Goal: Task Accomplishment & Management: Use online tool/utility

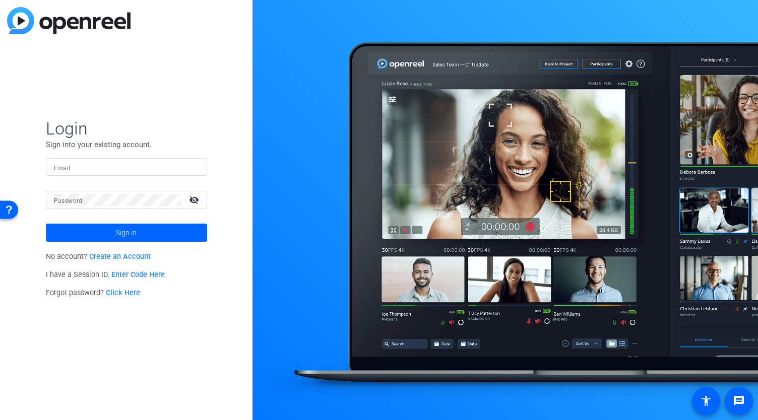
click at [124, 178] on mat-form-field "Email" at bounding box center [126, 174] width 161 height 33
click at [123, 173] on div at bounding box center [126, 167] width 145 height 18
click at [121, 166] on input "Email" at bounding box center [126, 167] width 145 height 12
type input "brian.hernandez@pwc.com"
click at [46, 224] on button "Sign in" at bounding box center [126, 233] width 161 height 18
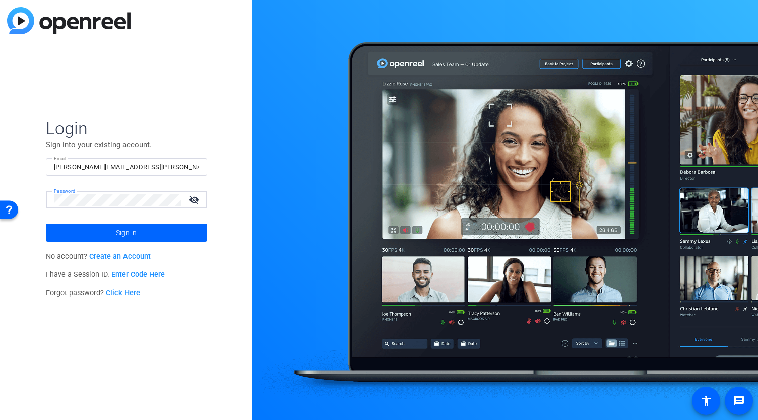
click at [46, 224] on button "Sign in" at bounding box center [126, 233] width 161 height 18
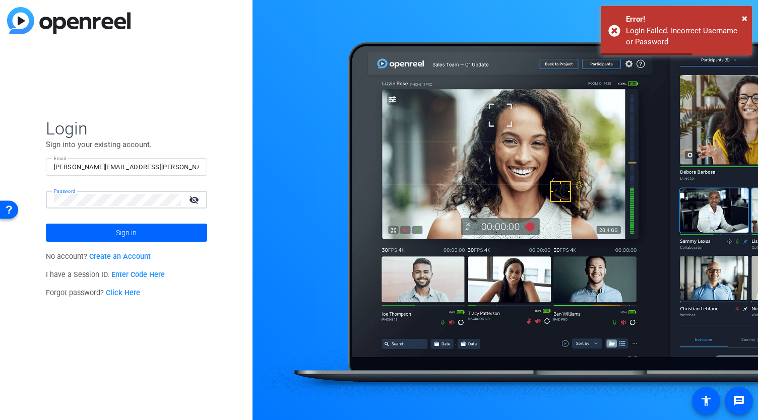
click at [46, 224] on button "Sign in" at bounding box center [126, 233] width 161 height 18
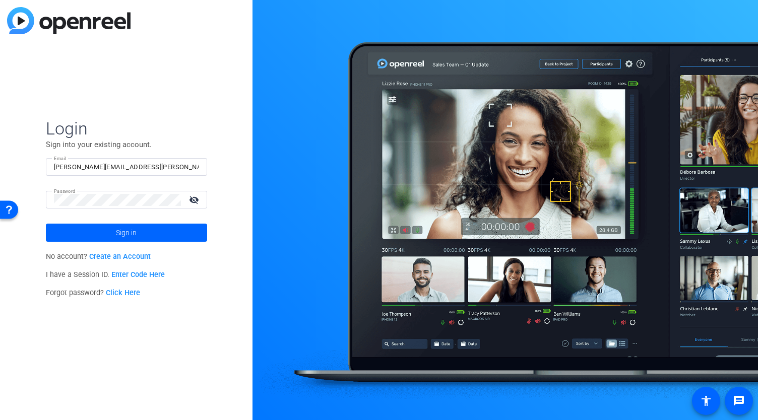
click at [129, 295] on link "Click Here" at bounding box center [123, 293] width 34 height 9
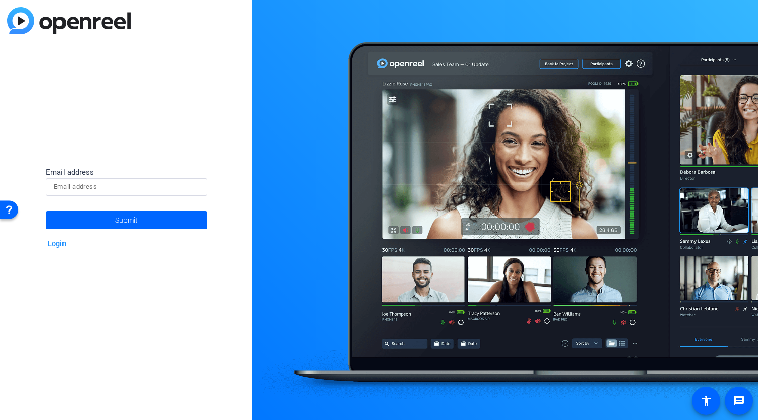
click at [104, 185] on input at bounding box center [126, 187] width 145 height 12
type input "brian.hernandez@pwc.com"
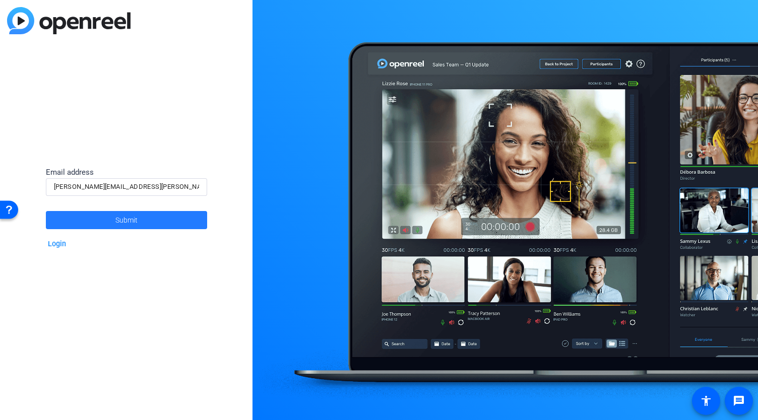
click at [128, 222] on span "Submit" at bounding box center [126, 220] width 22 height 25
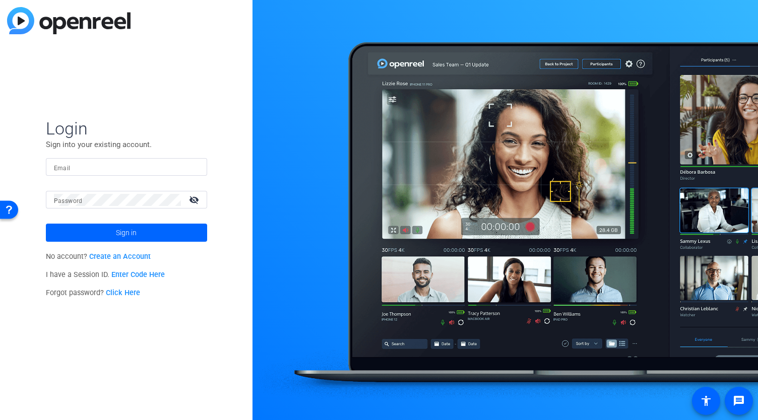
click at [146, 161] on input "Email" at bounding box center [126, 167] width 145 height 12
type input "brian.hernandez@pwc.com"
click at [100, 206] on div at bounding box center [117, 200] width 127 height 18
click at [46, 224] on button "Sign in" at bounding box center [126, 233] width 161 height 18
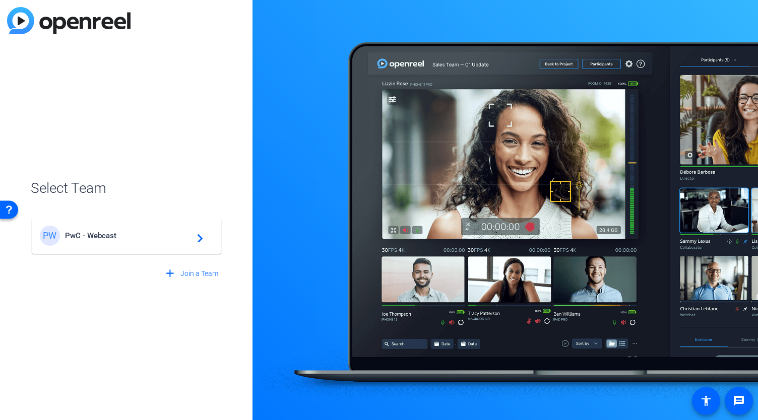
click at [144, 240] on div "PW PwC - Webcast navigate_next" at bounding box center [126, 236] width 173 height 20
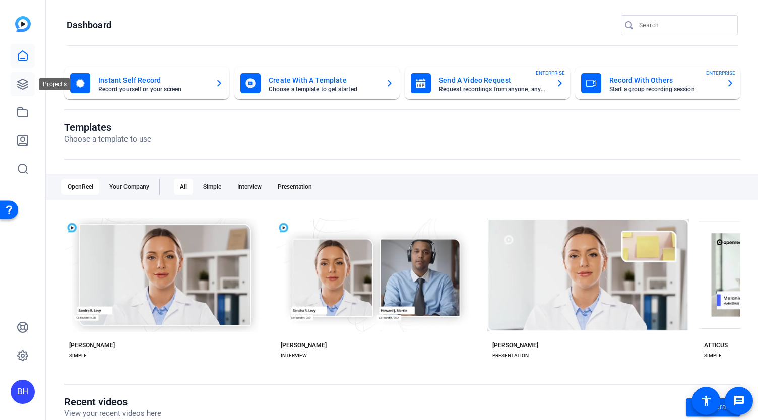
click at [24, 82] on icon at bounding box center [23, 84] width 12 height 12
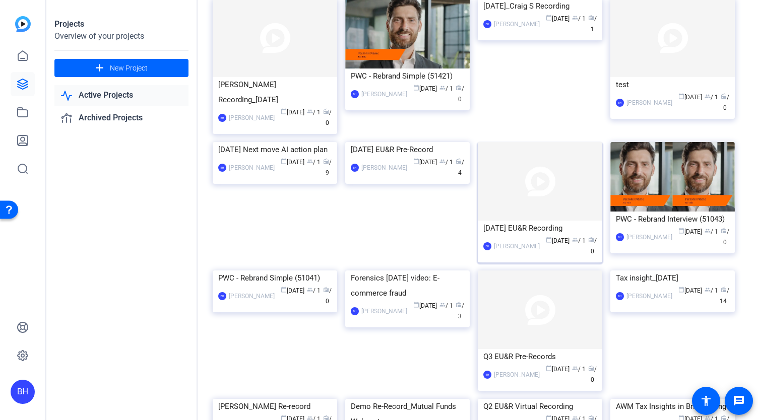
scroll to position [74, 0]
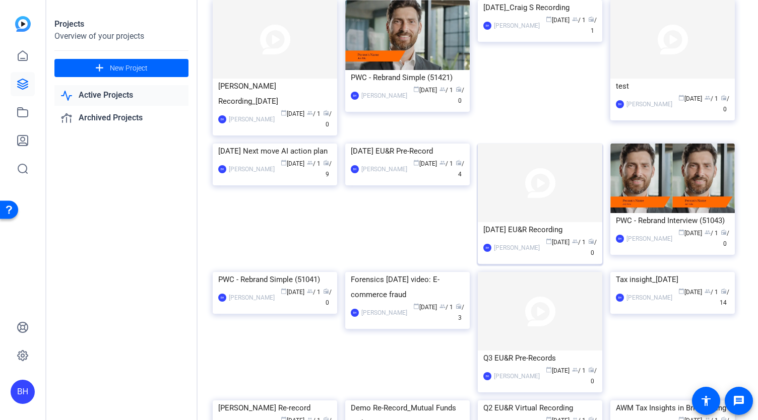
click at [533, 193] on img at bounding box center [540, 183] width 124 height 79
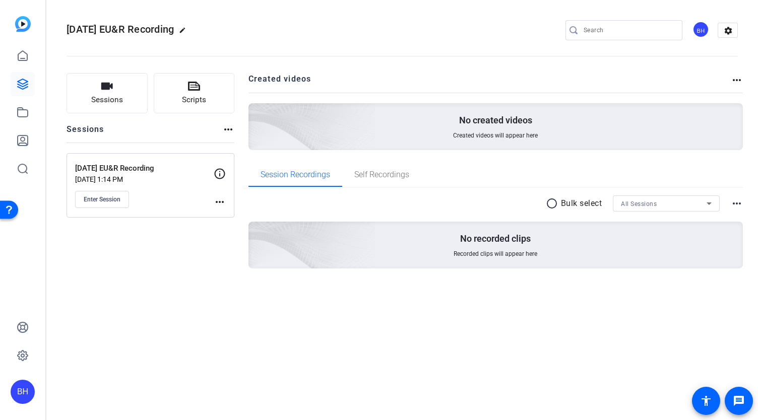
click at [221, 200] on mat-icon "more_horiz" at bounding box center [220, 202] width 12 height 12
click at [233, 215] on span "Edit Session" at bounding box center [245, 216] width 46 height 12
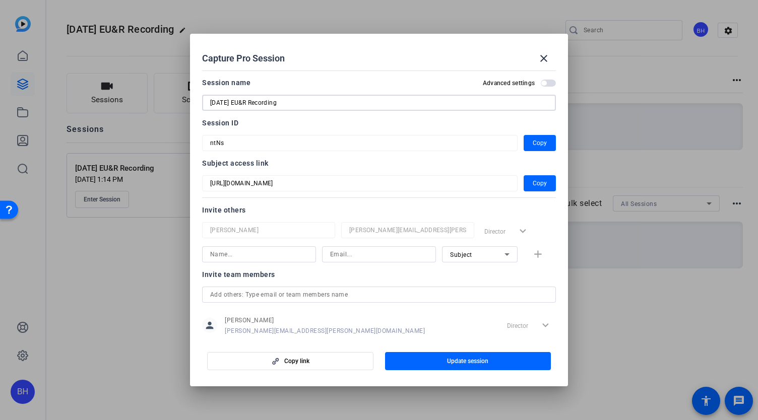
click at [221, 103] on input "[DATE] EU&R Recording" at bounding box center [378, 103] width 337 height 12
click at [540, 58] on mat-icon "close" at bounding box center [543, 58] width 12 height 12
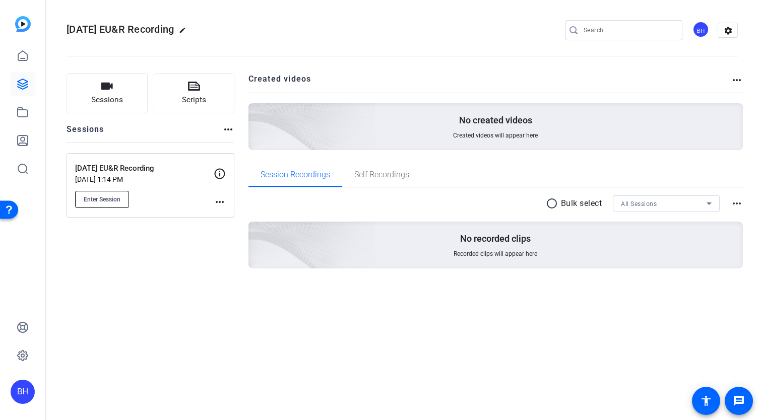
click at [93, 198] on span "Enter Session" at bounding box center [102, 199] width 37 height 8
click at [115, 200] on span "Enter Session" at bounding box center [102, 199] width 37 height 8
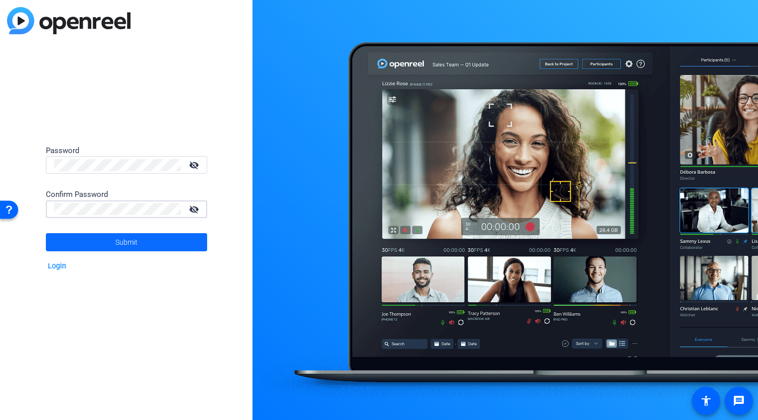
click at [114, 246] on span at bounding box center [126, 242] width 161 height 24
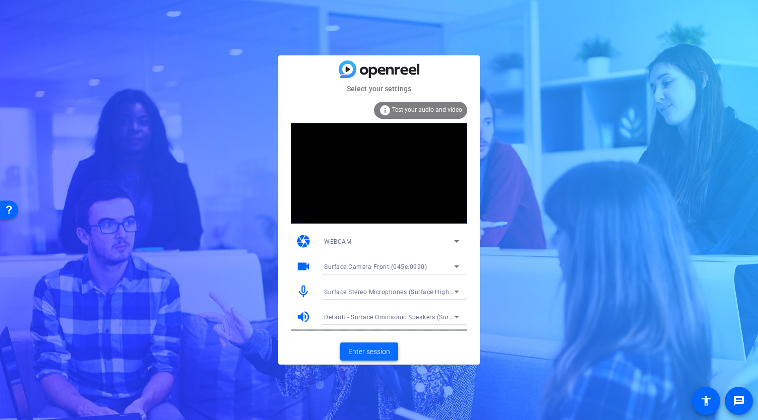
click at [379, 356] on span "Enter session" at bounding box center [369, 352] width 42 height 11
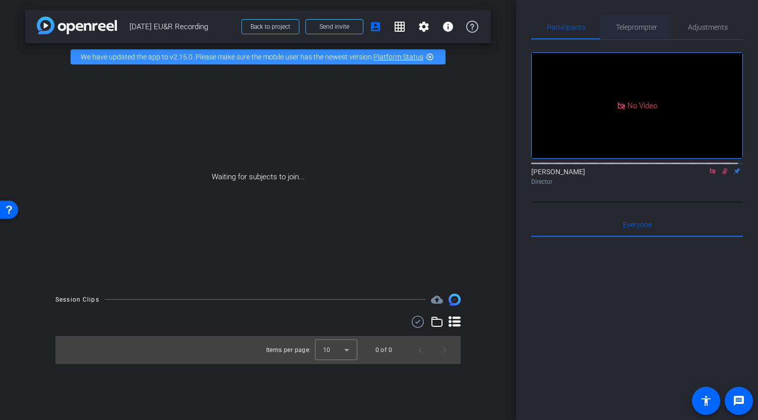
click at [638, 27] on span "Teleprompter" at bounding box center [636, 27] width 41 height 7
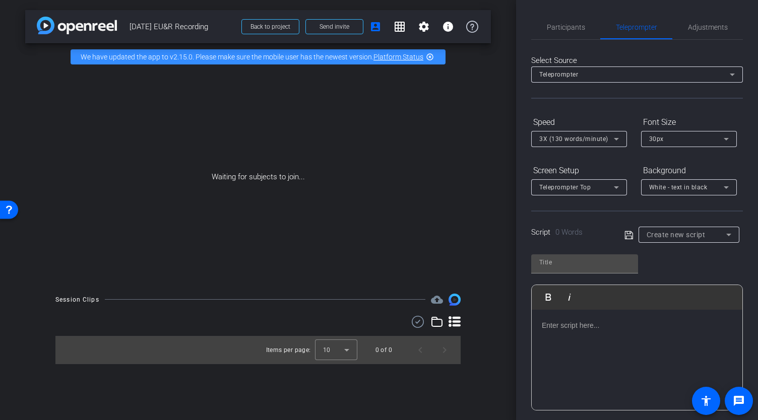
scroll to position [76, 0]
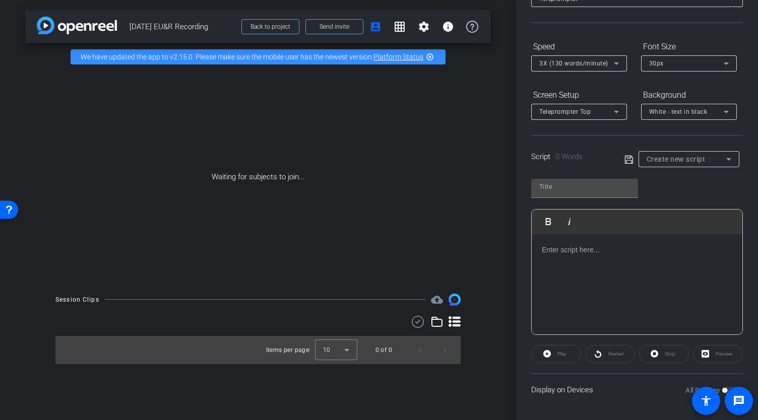
click at [574, 252] on p at bounding box center [636, 249] width 190 height 11
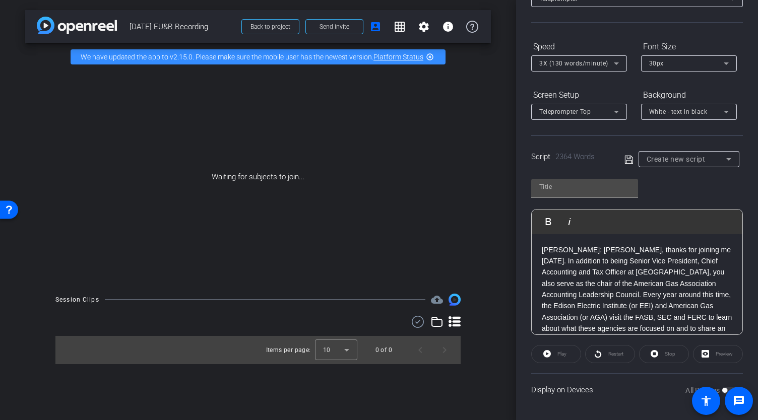
scroll to position [0, 0]
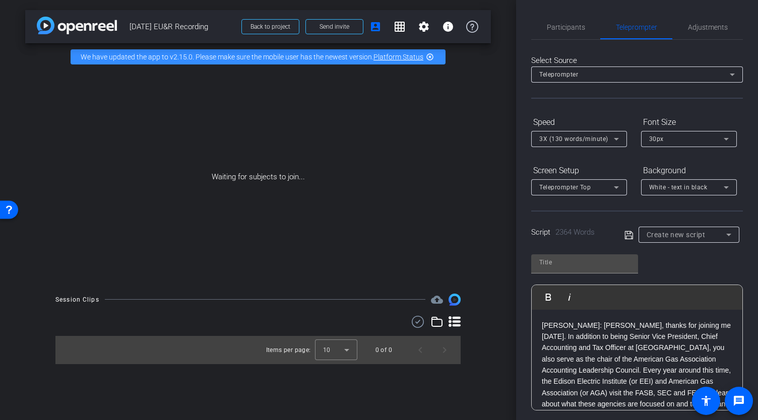
click at [547, 322] on p "Mike: Gunnar, thanks for joining me today. In addition to being Senior Vice Pre…" at bounding box center [636, 382] width 190 height 124
click at [569, 337] on p "Mike : Gunnar, thanks for joining me today. In addition to being Senior Vice Pr…" at bounding box center [636, 382] width 190 height 124
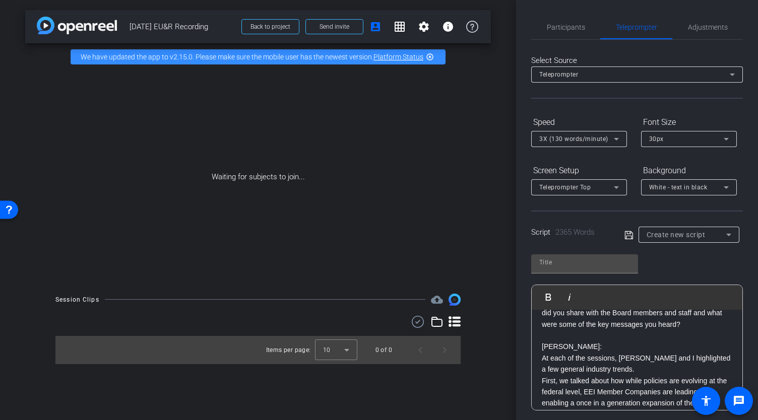
scroll to position [148, 0]
click at [549, 352] on p "Gunnar:" at bounding box center [636, 345] width 190 height 11
click at [592, 352] on p "Gunnar :" at bounding box center [636, 345] width 190 height 11
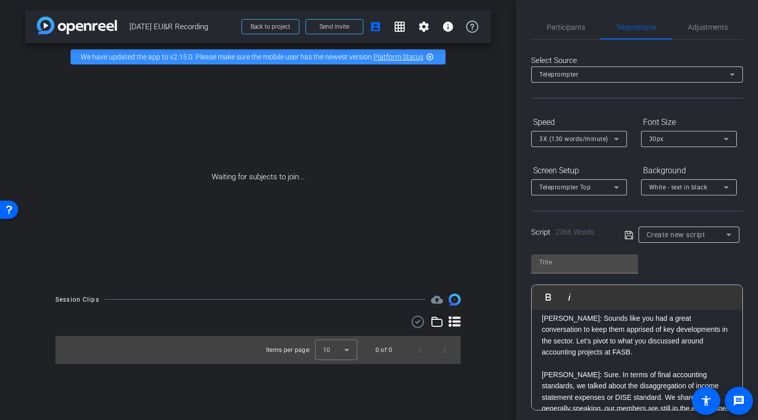
scroll to position [688, 0]
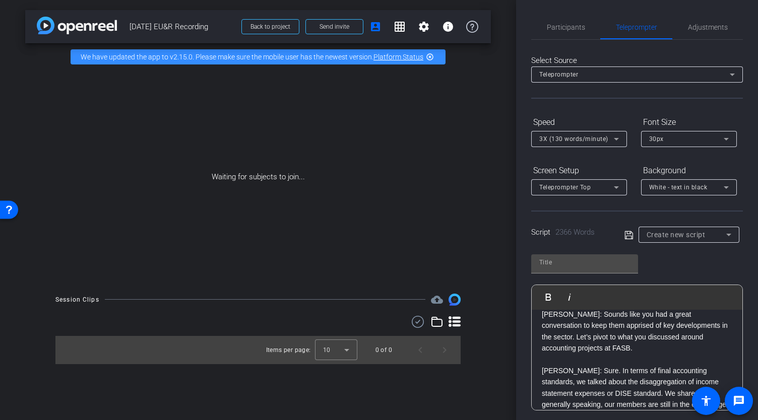
click at [549, 348] on p "Mike: Sounds like you had a great conversation to keep them apprised of key dev…" at bounding box center [636, 331] width 190 height 45
click at [570, 349] on p "Mike : Sounds like you had a great conversation to keep them apprised of key de…" at bounding box center [636, 331] width 190 height 45
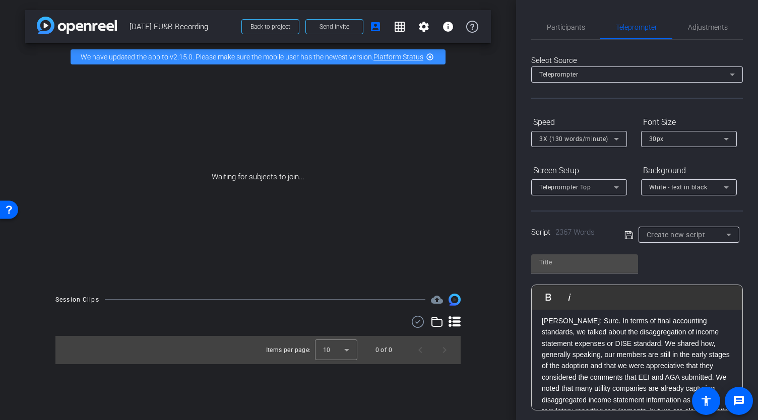
scroll to position [754, 0]
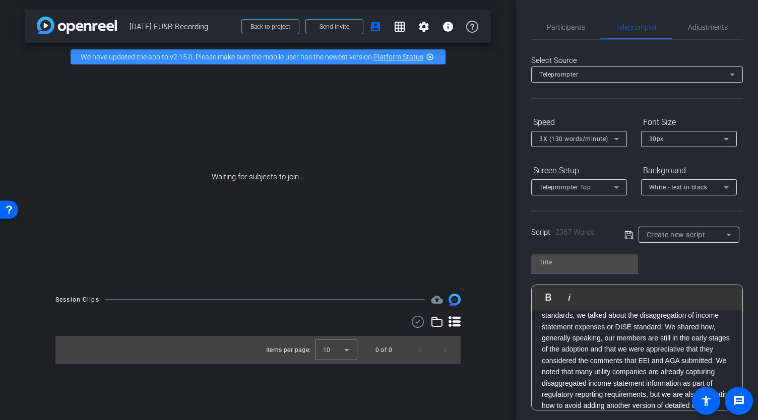
click at [558, 337] on p "Gunnar: Sure. In terms of final accounting standards, we talked about the disag…" at bounding box center [636, 378] width 190 height 158
click at [580, 346] on p "Gunnar : Sure. In terms of final accounting standards, we talked about the disa…" at bounding box center [636, 378] width 190 height 158
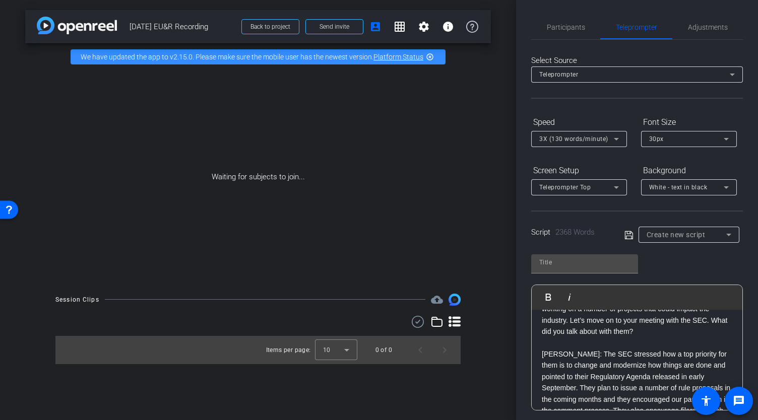
scroll to position [1371, 0]
click at [549, 336] on p "Mike: Great update, the FASB is certainly working on a number of projects that …" at bounding box center [636, 313] width 190 height 45
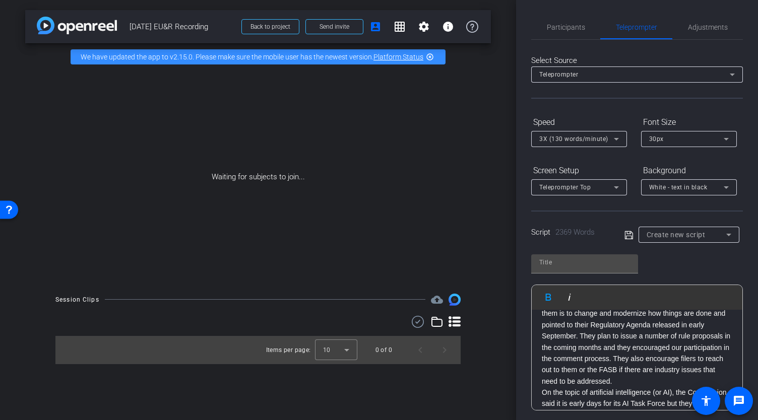
scroll to position [1427, 0]
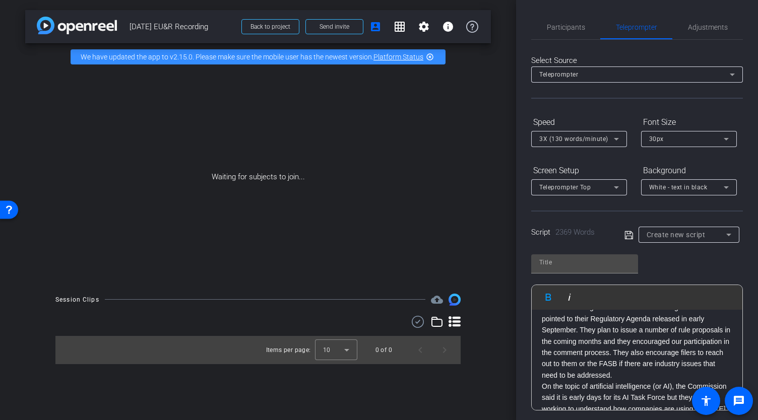
click at [549, 350] on p "Gunnar: The SEC stressed how a top priority for them is to change and modernize…" at bounding box center [636, 336] width 190 height 90
click at [570, 354] on p "Gunnar : The SEC stressed how a top priority for them is to change and moderniz…" at bounding box center [636, 336] width 190 height 90
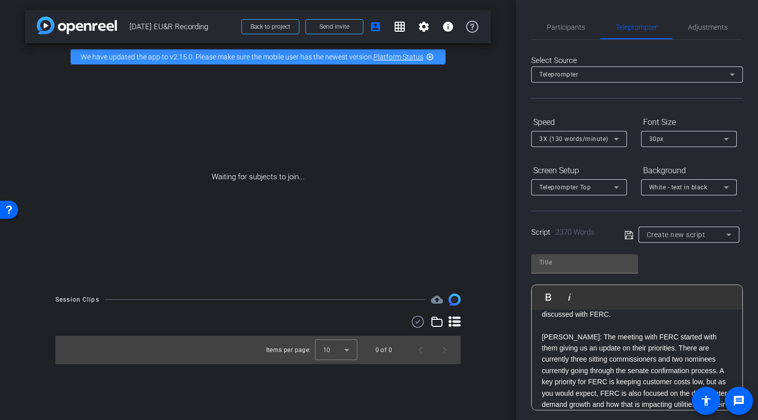
scroll to position [1938, 0]
click at [550, 310] on p "Mike: It’s good to hear the SEC is keeping pace with developments in the indust…" at bounding box center [636, 287] width 190 height 45
click at [568, 310] on p "Mike : It’s good to hear the SEC is keeping pace with developments in the indus…" at bounding box center [636, 287] width 190 height 45
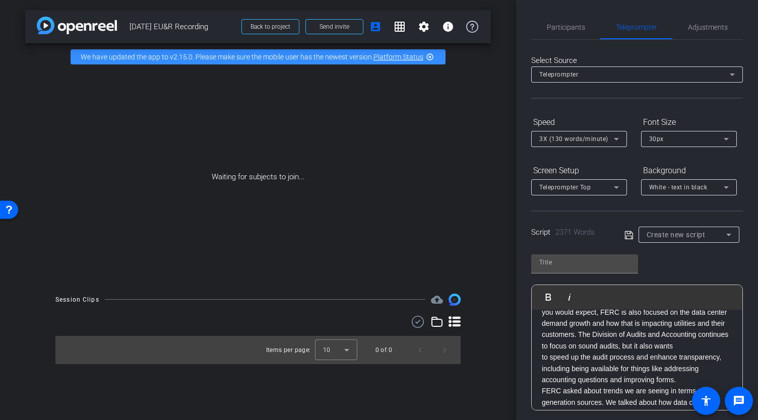
scroll to position [2010, 0]
click at [552, 332] on p "Gunnar: The meeting with FERC started with them giving us an update on their pr…" at bounding box center [636, 301] width 190 height 102
click at [582, 340] on p "Gunnar : The meeting with FERC started with them giving us an update on their p…" at bounding box center [636, 301] width 190 height 102
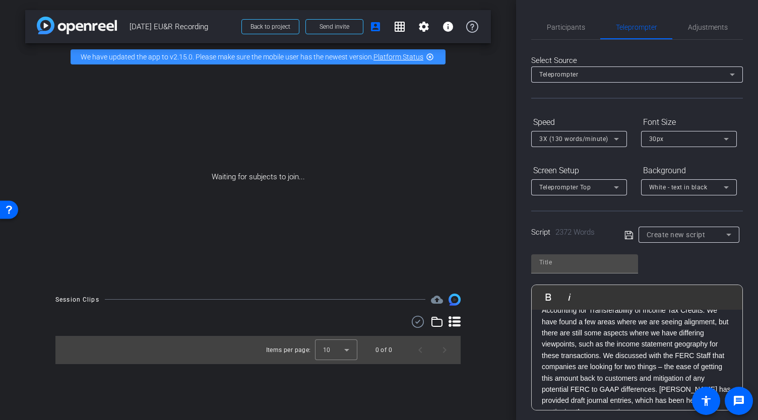
click at [546, 271] on p "Mike: I personally find it to be an exciting time in the industry due to the or…" at bounding box center [636, 248] width 190 height 45
click at [563, 271] on p "Mike : I personally find it to be an exciting time in the industry due to the o…" at bounding box center [636, 248] width 190 height 45
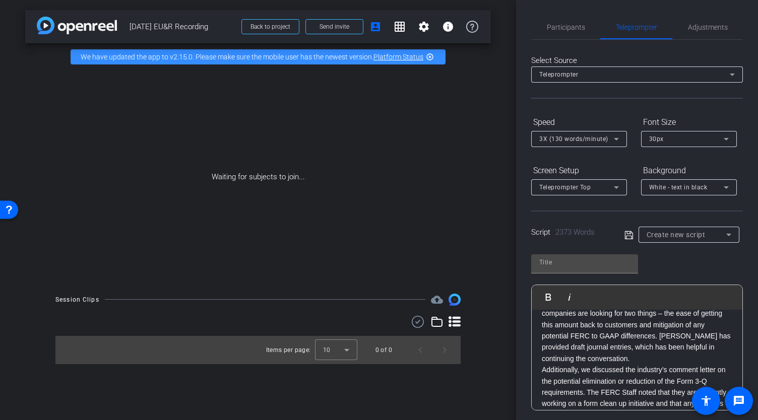
scroll to position [2574, 0]
click at [558, 347] on p "Gunnar: Yes, it did. We talked about the Notice of Proposed Accounting Release …" at bounding box center [636, 294] width 190 height 135
click at [567, 353] on p "Gunnar : Yes, it did. We talked about the Notice of Proposed Accounting Release…" at bounding box center [636, 294] width 190 height 135
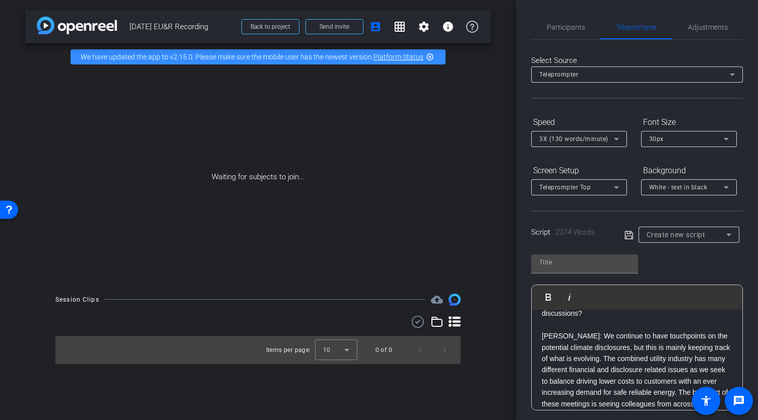
scroll to position [3067, 0]
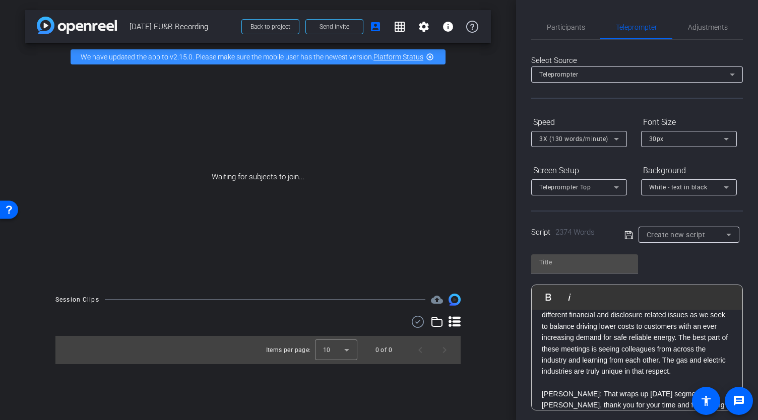
click at [546, 264] on p "Mike: Great update. While the previous discussion was centered on what EEI/AGA …" at bounding box center [636, 229] width 190 height 67
click at [558, 264] on p "Mike : Great update. While the previous discussion was centered on what EEI/AGA…" at bounding box center [636, 229] width 190 height 67
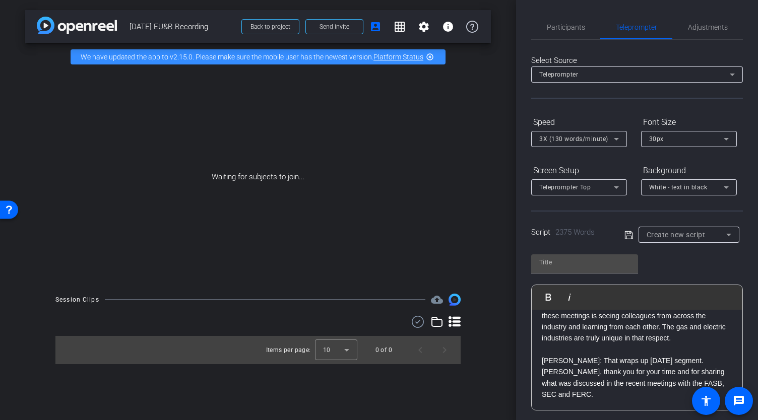
scroll to position [3143, 0]
click at [550, 317] on p "Gunnar: We continue to have touchpoints on the potential climate disclosures, b…" at bounding box center [636, 293] width 190 height 102
click at [558, 334] on p "Gunnar : We continue to have touchpoints on the potential climate disclosures, …" at bounding box center [636, 293] width 190 height 102
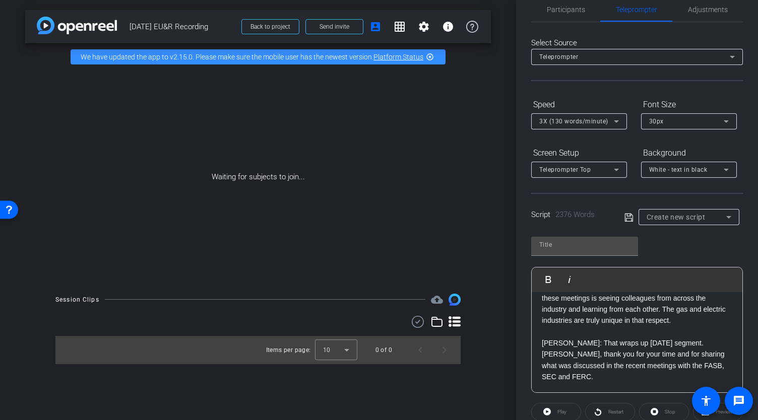
scroll to position [18, 0]
click at [549, 352] on p "Mike: That wraps up today’s segment. Gunnar, thank you for your time and for sh…" at bounding box center [636, 359] width 190 height 45
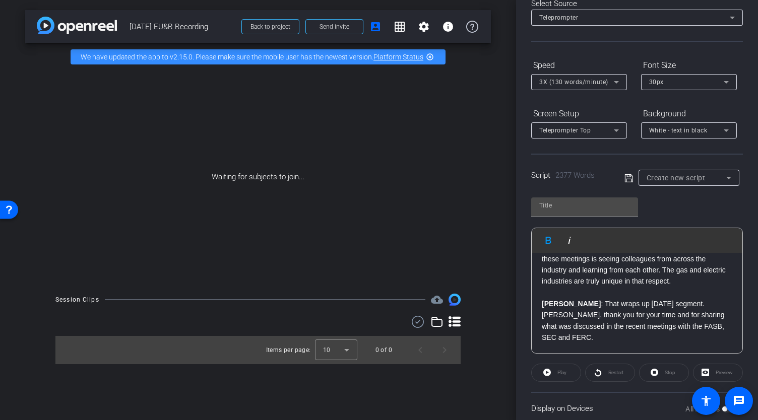
scroll to position [57, 0]
click at [596, 309] on p "Mike : That wraps up today’s segment. Gunnar, thank you for your time and for s…" at bounding box center [636, 320] width 190 height 45
click at [565, 209] on input "text" at bounding box center [584, 205] width 91 height 12
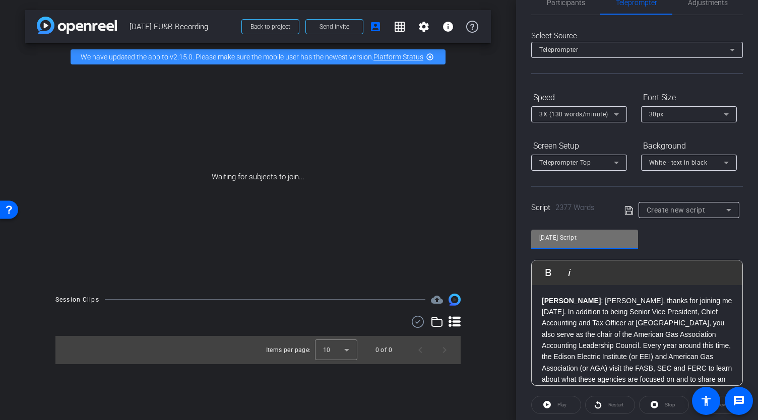
scroll to position [24, 0]
type input "[DATE] Script"
click at [610, 115] on icon at bounding box center [616, 115] width 12 height 12
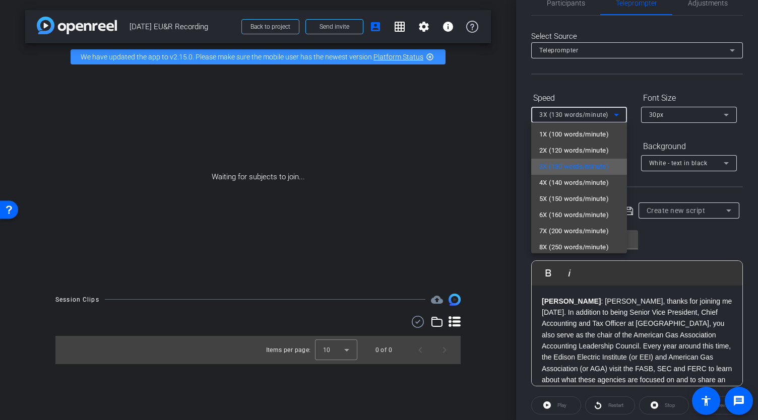
click at [583, 165] on span "3X (130 words/minute)" at bounding box center [574, 167] width 70 height 12
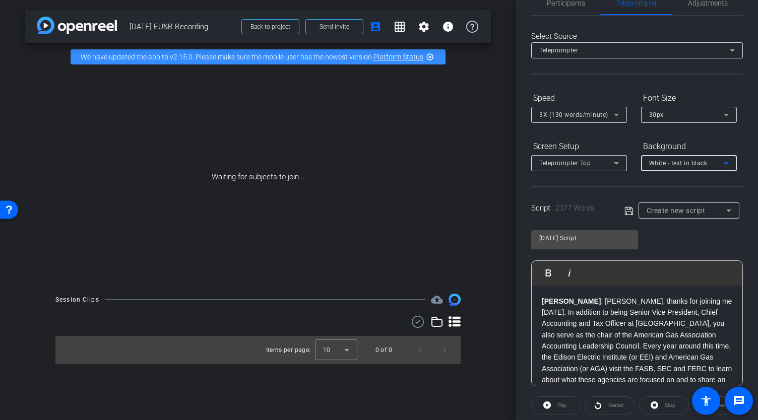
click at [697, 169] on div "White - text in black" at bounding box center [686, 163] width 75 height 13
click at [697, 169] on div at bounding box center [379, 210] width 758 height 420
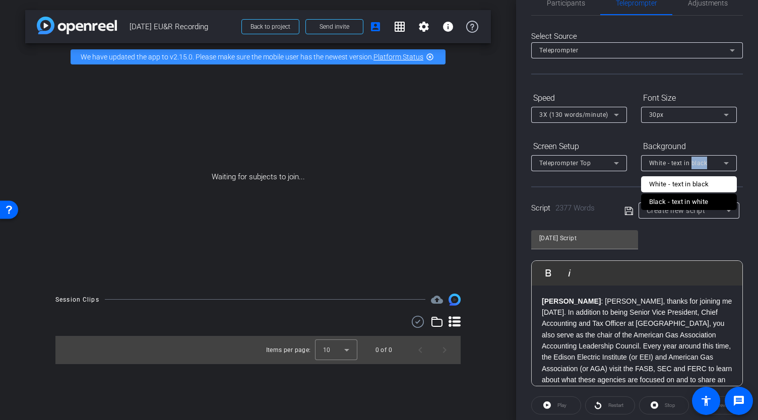
click at [697, 169] on div "White - text in black" at bounding box center [686, 163] width 75 height 13
click at [697, 169] on div at bounding box center [379, 210] width 758 height 420
click at [629, 210] on icon at bounding box center [628, 211] width 9 height 12
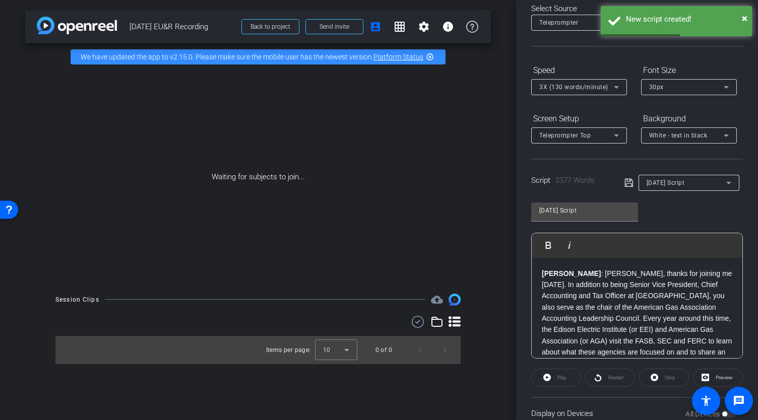
scroll to position [0, 0]
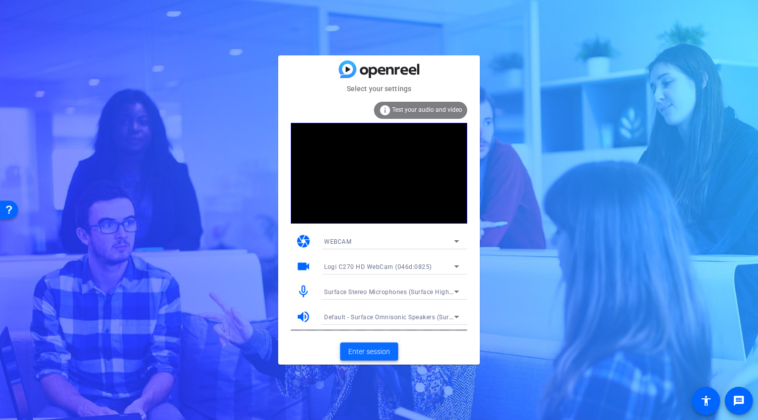
click at [361, 356] on span "Enter session" at bounding box center [369, 352] width 42 height 11
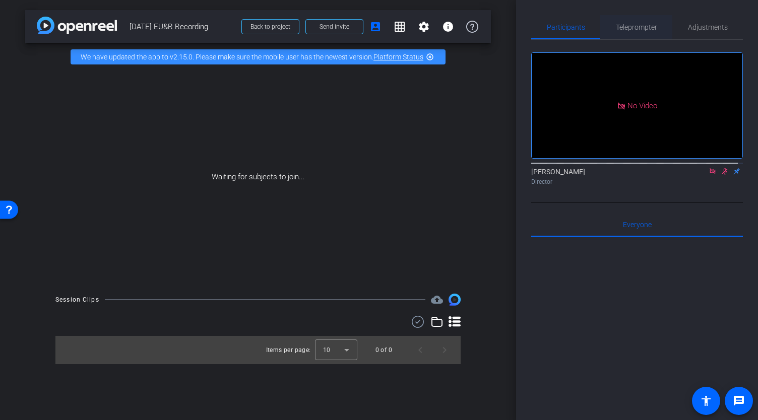
click at [635, 26] on span "Teleprompter" at bounding box center [636, 27] width 41 height 7
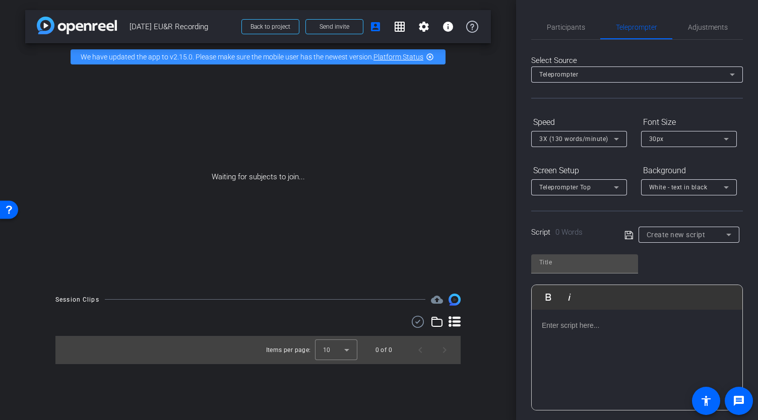
click at [676, 236] on span "Create new script" at bounding box center [675, 235] width 59 height 8
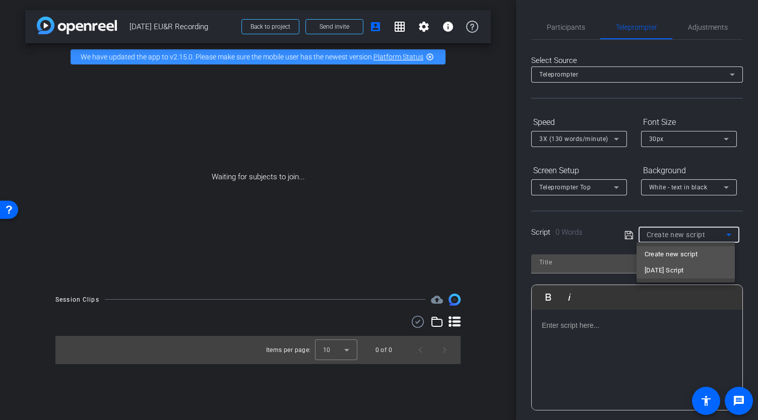
click at [670, 275] on span "[DATE] Script" at bounding box center [663, 270] width 39 height 12
type input "[DATE] Script"
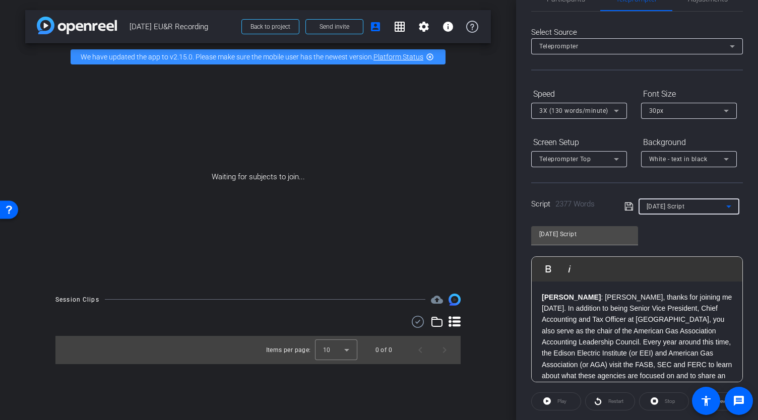
scroll to position [50, 0]
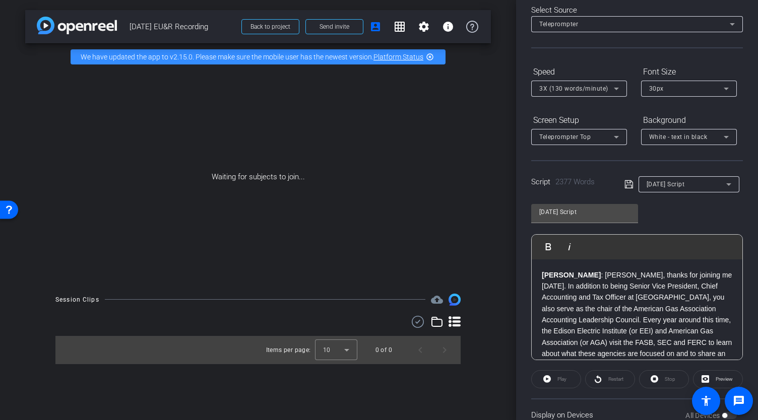
click at [622, 183] on div "Script 2377 Words [DATE] Script" at bounding box center [637, 176] width 212 height 32
click at [624, 183] on icon at bounding box center [628, 184] width 9 height 12
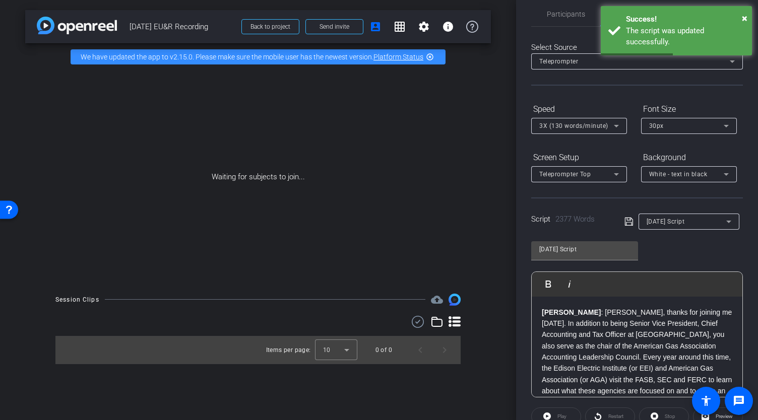
scroll to position [0, 0]
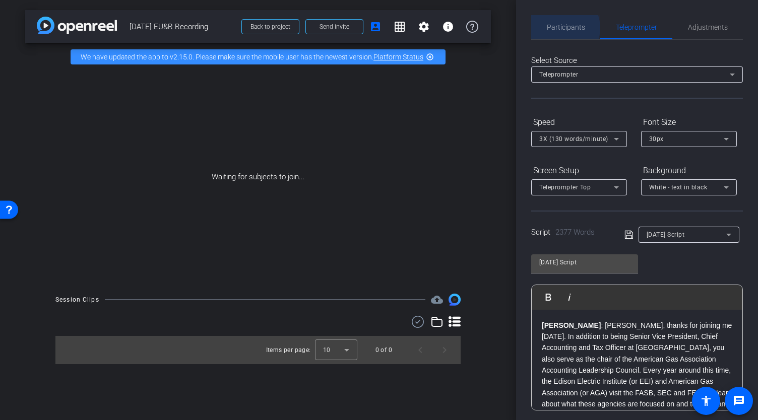
click at [560, 28] on span "Participants" at bounding box center [566, 27] width 38 height 7
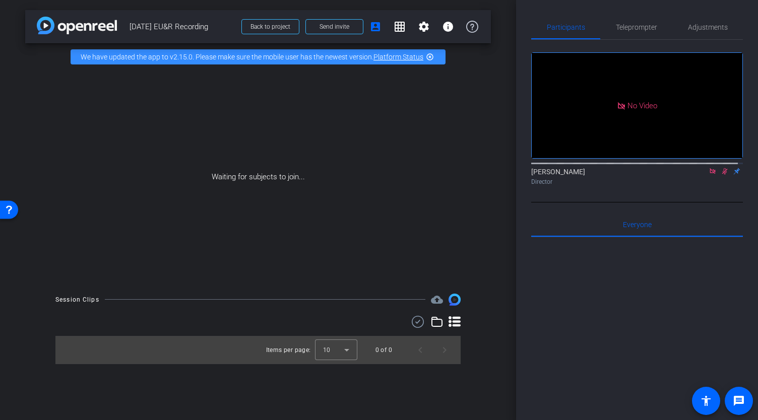
click at [709, 168] on icon at bounding box center [712, 171] width 6 height 6
click at [696, 175] on icon at bounding box center [700, 171] width 8 height 7
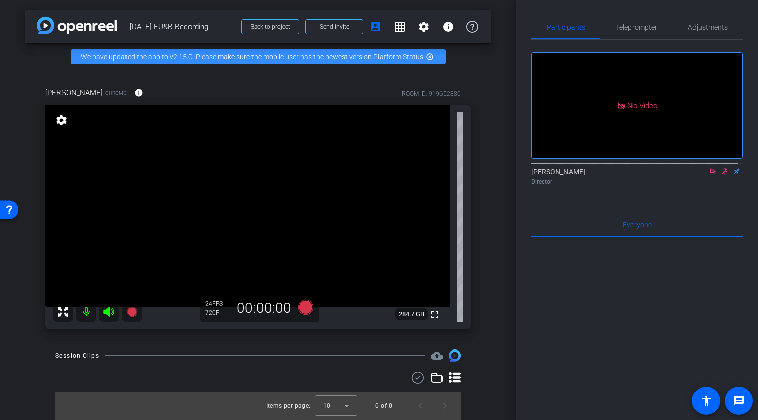
click at [708, 175] on icon at bounding box center [712, 171] width 8 height 7
click at [709, 175] on icon at bounding box center [712, 171] width 8 height 7
click at [640, 28] on span "Teleprompter" at bounding box center [636, 27] width 41 height 7
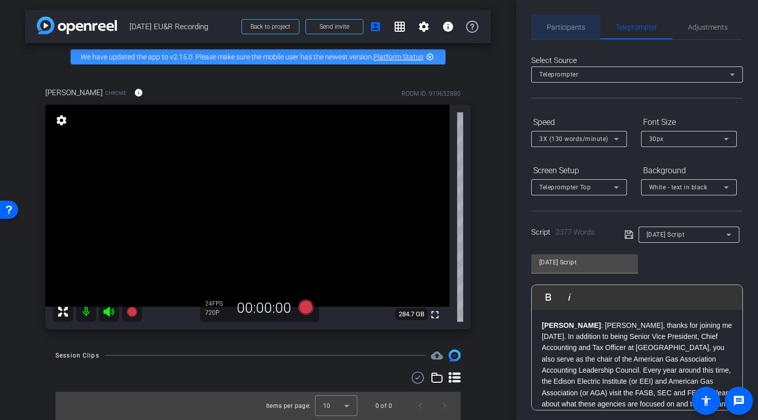
click at [568, 25] on span "Participants" at bounding box center [566, 27] width 38 height 7
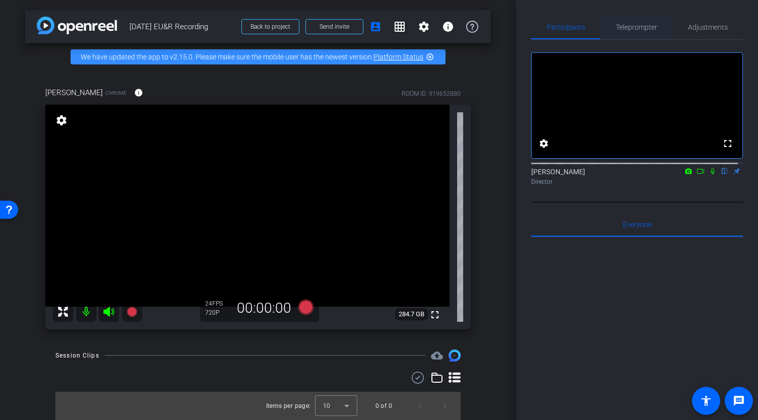
click at [626, 30] on span "Teleprompter" at bounding box center [636, 27] width 41 height 7
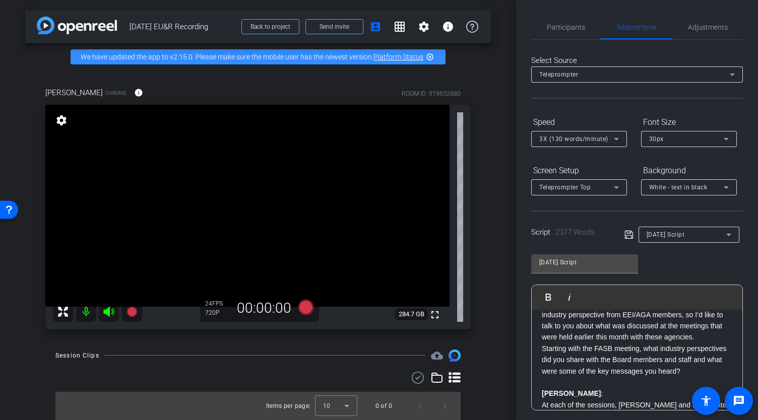
scroll to position [0, 0]
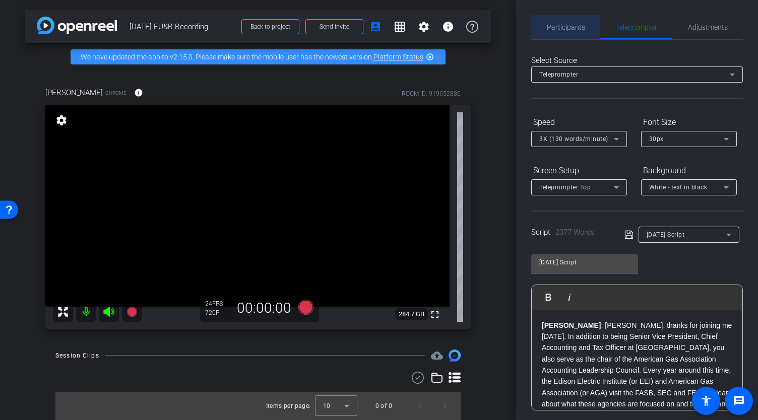
click at [572, 29] on span "Participants" at bounding box center [566, 27] width 38 height 7
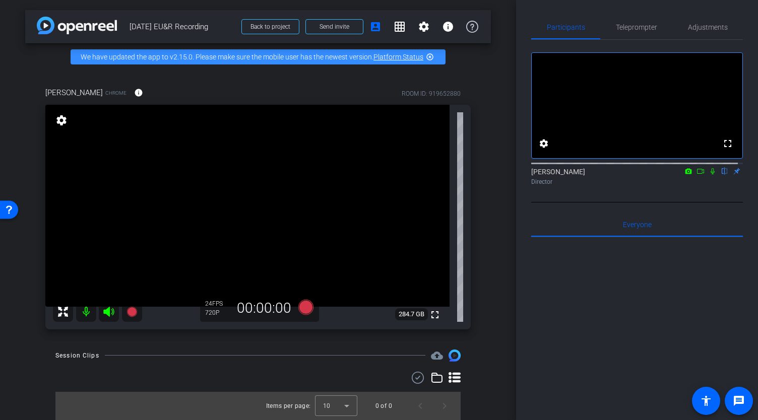
click at [697, 175] on icon at bounding box center [700, 171] width 8 height 7
click at [720, 175] on icon at bounding box center [724, 171] width 8 height 7
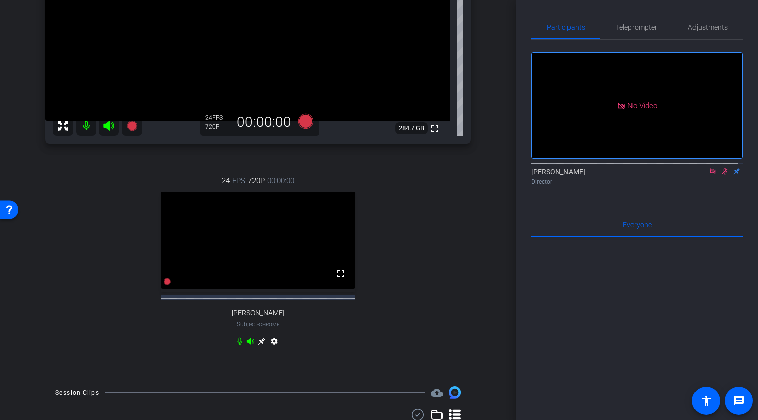
scroll to position [201, 0]
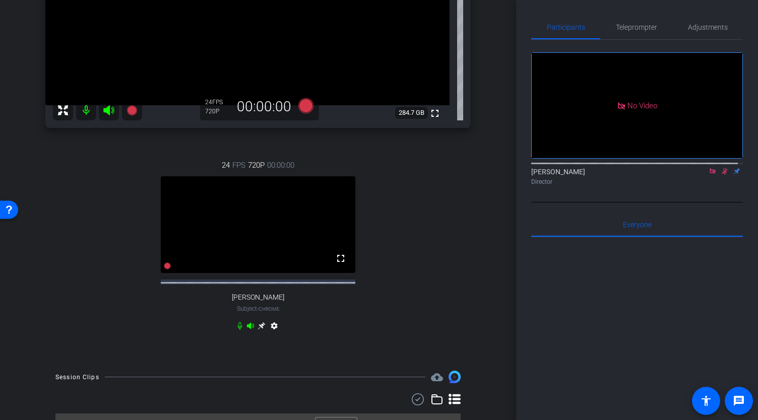
click at [722, 175] on icon at bounding box center [725, 171] width 6 height 7
click at [259, 330] on icon at bounding box center [261, 326] width 8 height 8
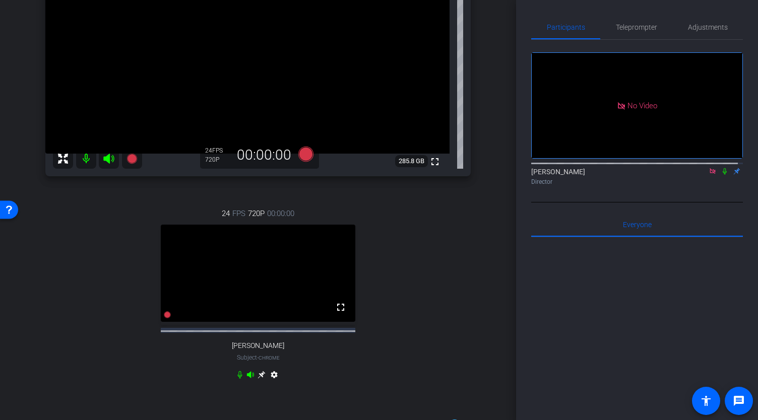
scroll to position [50, 0]
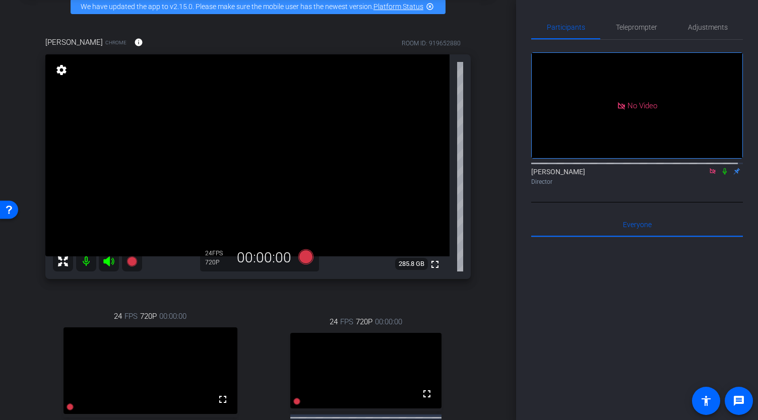
click at [708, 175] on icon at bounding box center [712, 171] width 8 height 7
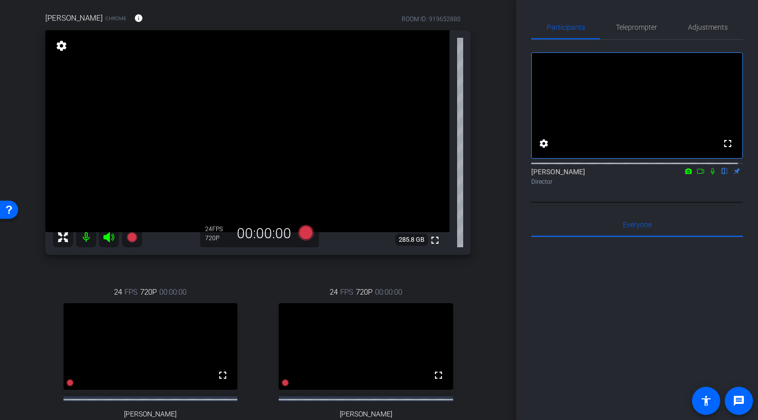
scroll to position [151, 0]
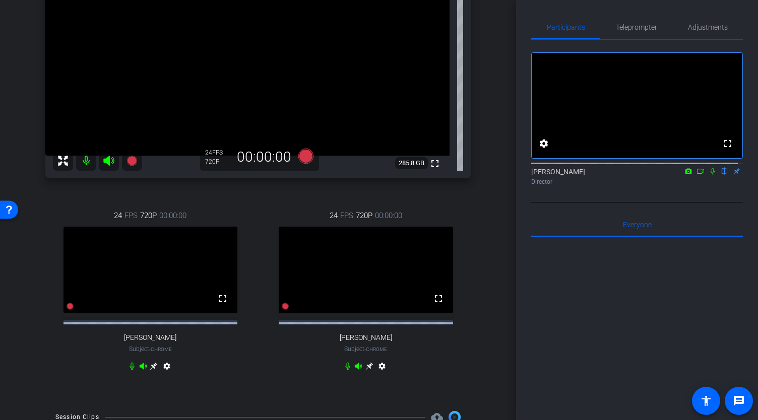
click at [710, 175] on icon at bounding box center [712, 171] width 4 height 7
click at [696, 175] on icon at bounding box center [700, 171] width 8 height 7
click at [720, 175] on icon at bounding box center [724, 171] width 8 height 7
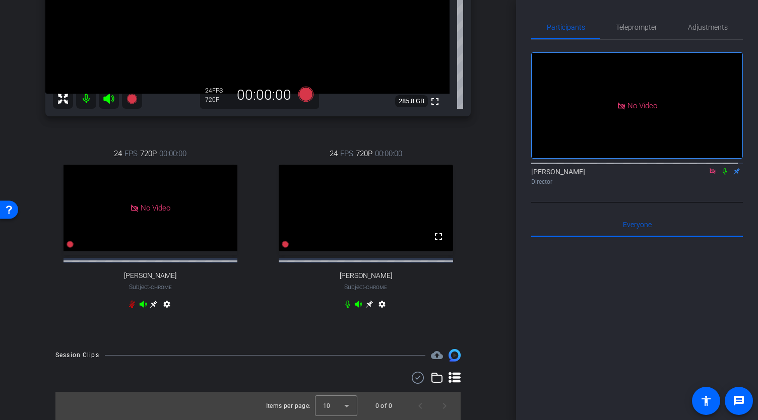
scroll to position [232, 0]
click at [367, 302] on icon at bounding box center [369, 305] width 8 height 8
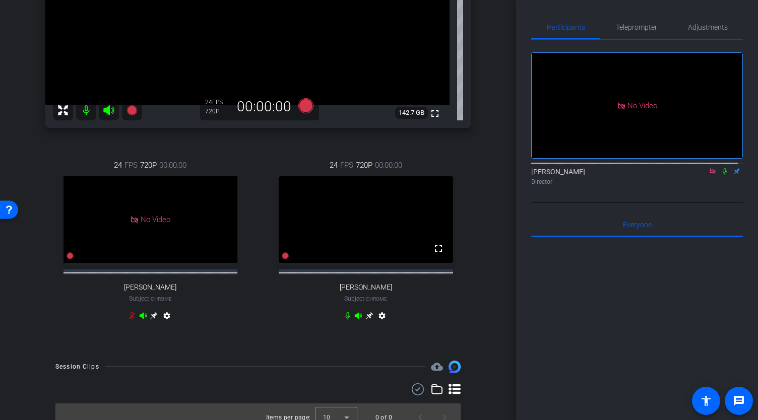
scroll to position [101, 0]
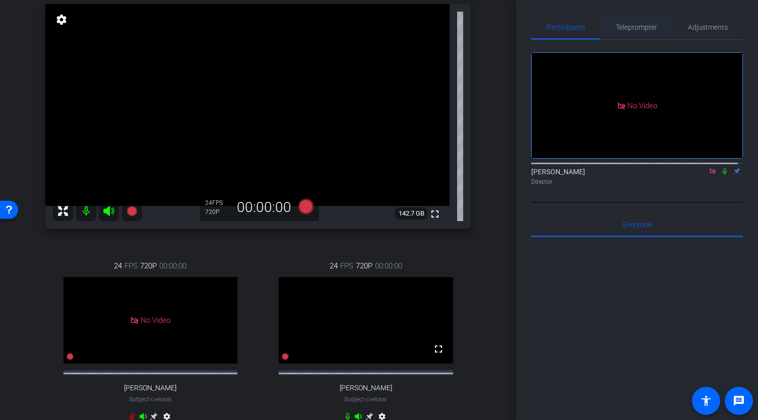
click at [636, 29] on span "Teleprompter" at bounding box center [636, 27] width 41 height 7
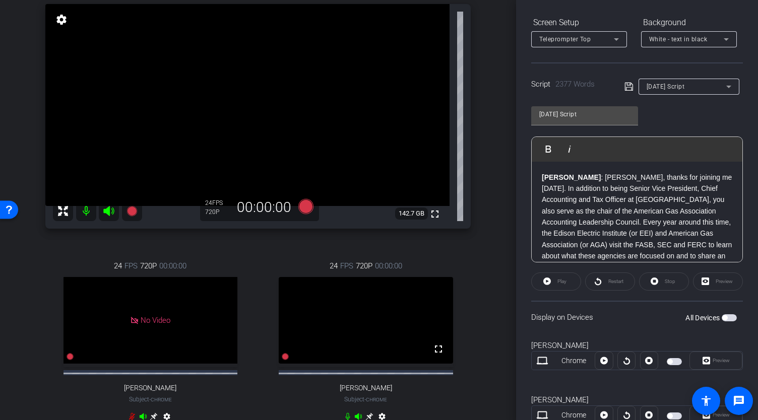
scroll to position [201, 0]
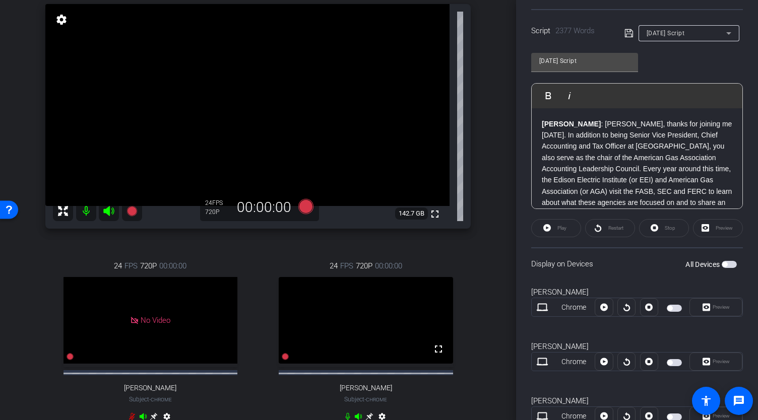
click at [722, 264] on span "button" at bounding box center [724, 264] width 5 height 5
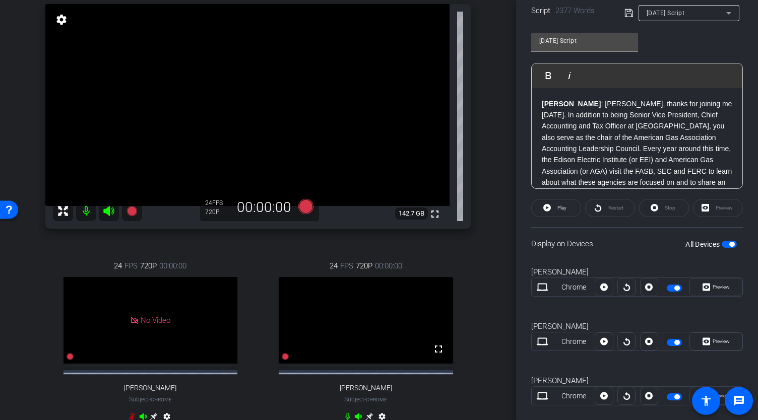
scroll to position [238, 0]
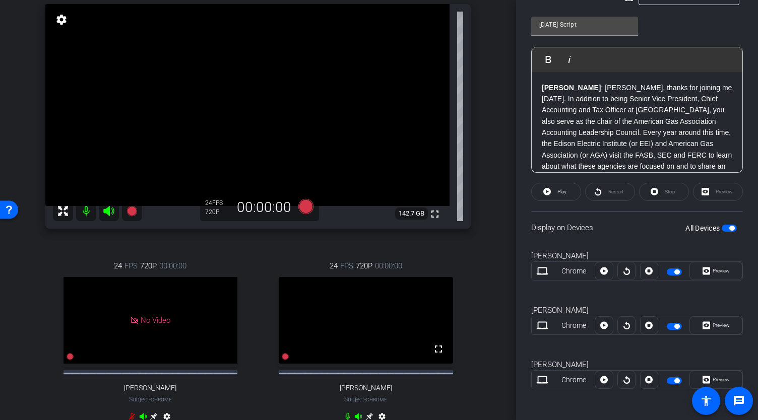
click at [674, 271] on span "button" at bounding box center [676, 271] width 5 height 5
click at [556, 194] on span "Play" at bounding box center [561, 192] width 12 height 14
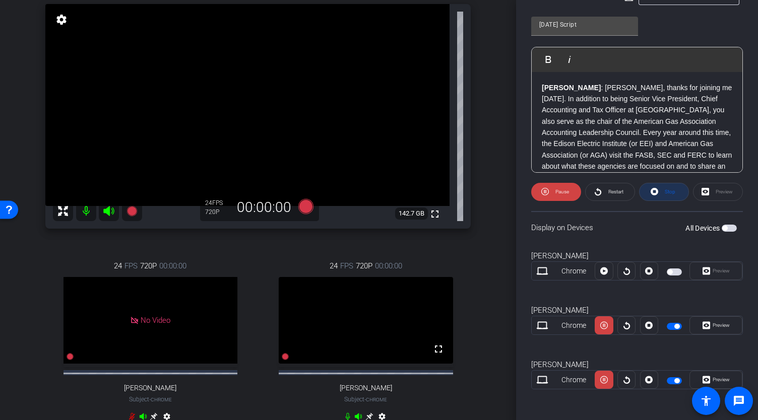
click at [653, 195] on icon at bounding box center [654, 191] width 8 height 13
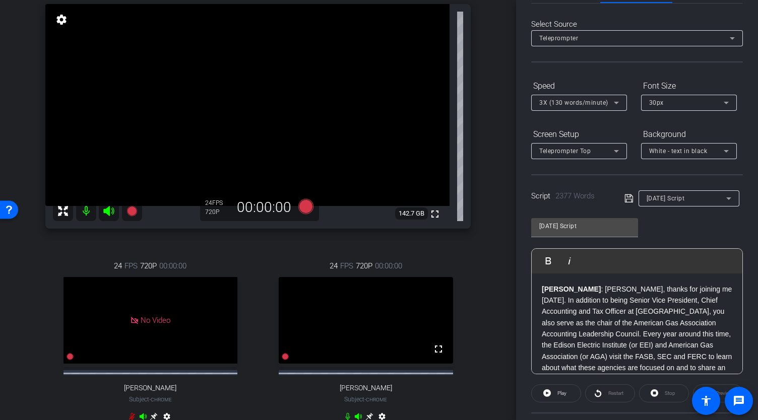
scroll to position [0, 0]
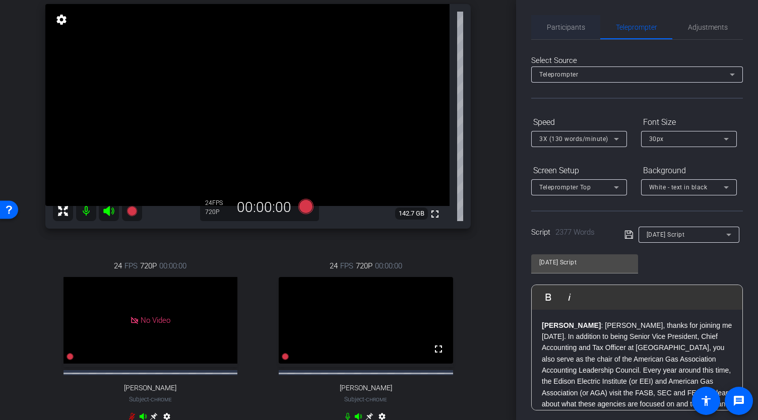
click at [565, 31] on span "Participants" at bounding box center [566, 27] width 38 height 24
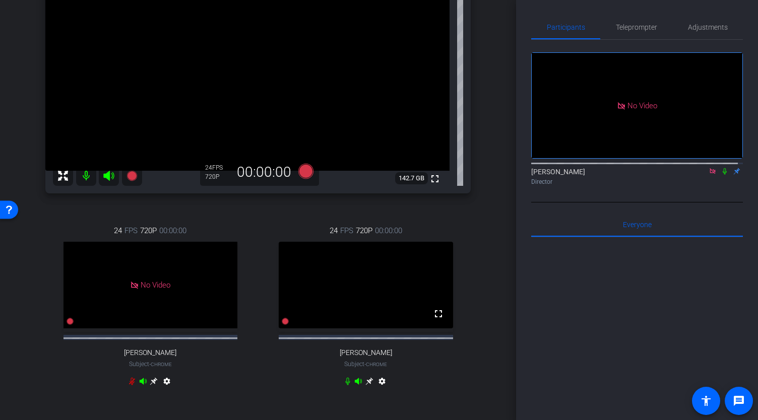
scroll to position [201, 0]
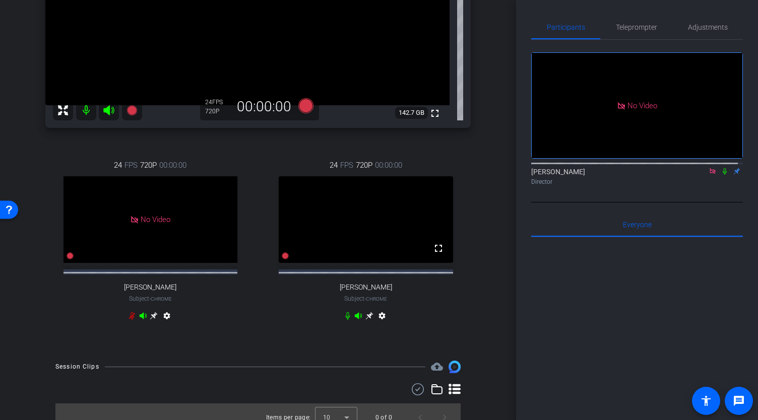
click at [365, 320] on icon at bounding box center [369, 316] width 8 height 8
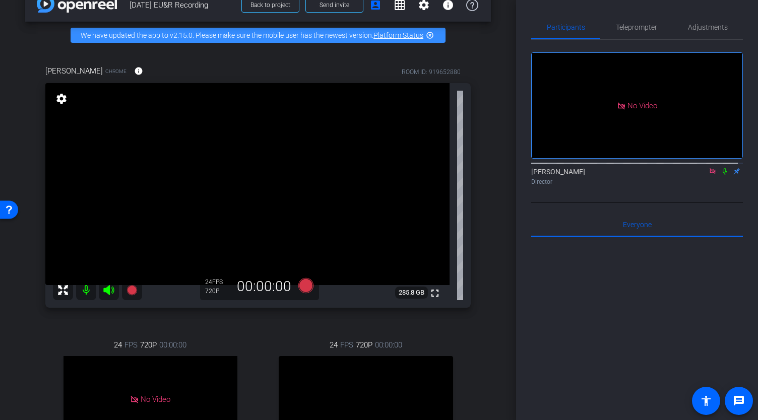
scroll to position [0, 0]
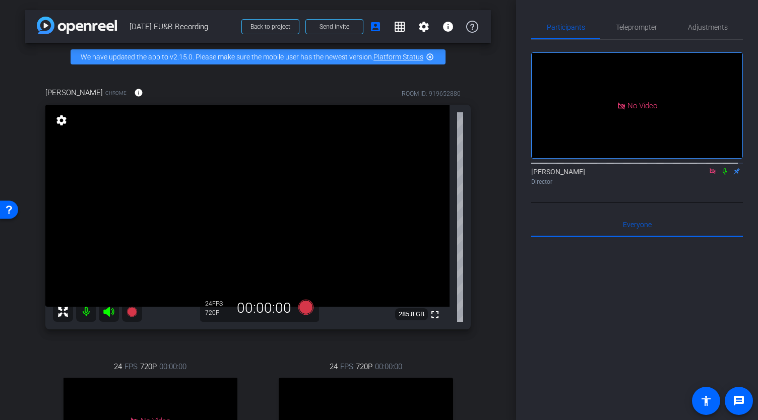
click at [722, 168] on icon at bounding box center [724, 171] width 4 height 7
click at [722, 168] on icon at bounding box center [725, 171] width 6 height 7
click at [636, 29] on span "Teleprompter" at bounding box center [636, 27] width 41 height 7
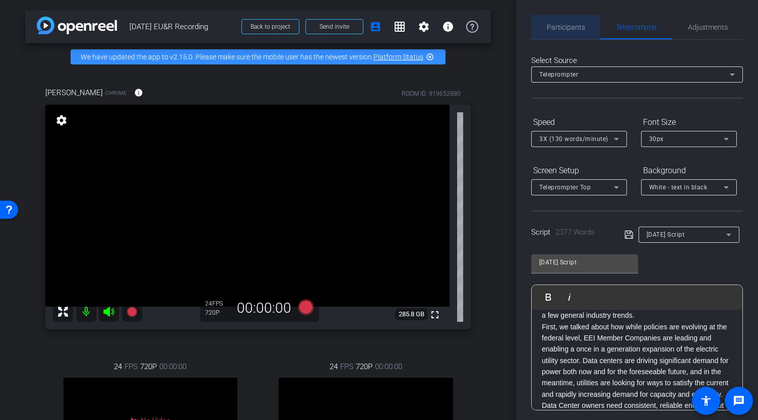
click at [570, 29] on span "Participants" at bounding box center [566, 27] width 38 height 7
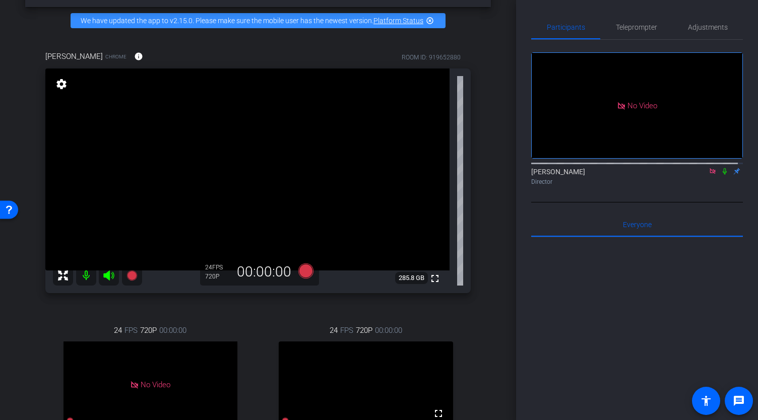
scroll to position [101, 0]
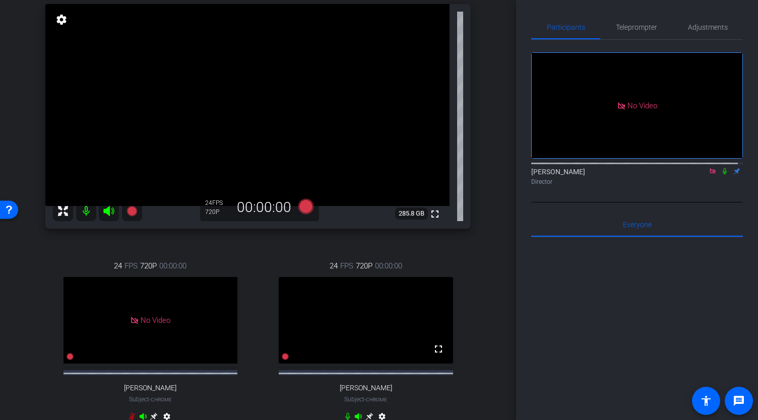
click at [720, 168] on icon at bounding box center [724, 171] width 8 height 7
click at [722, 168] on icon at bounding box center [725, 171] width 6 height 7
click at [632, 29] on span "Teleprompter" at bounding box center [636, 27] width 41 height 7
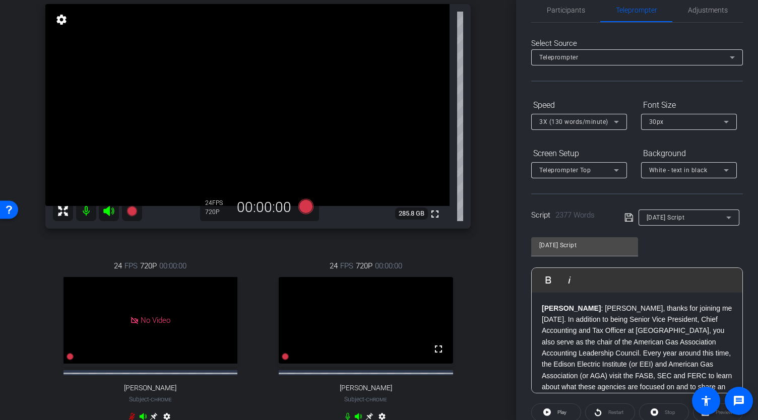
scroll to position [0, 0]
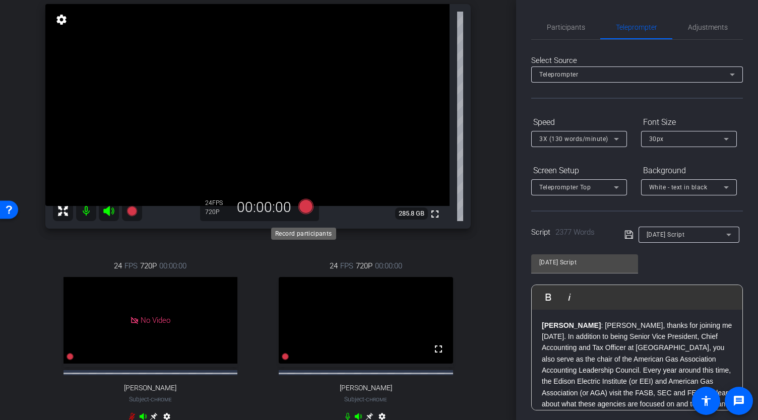
click at [304, 214] on icon at bounding box center [305, 205] width 15 height 15
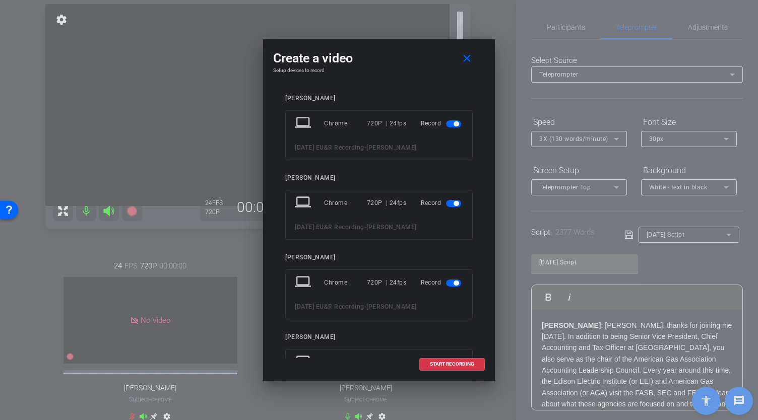
click at [446, 119] on mat-slide-toggle at bounding box center [454, 123] width 17 height 12
click at [446, 123] on span "button" at bounding box center [453, 123] width 15 height 7
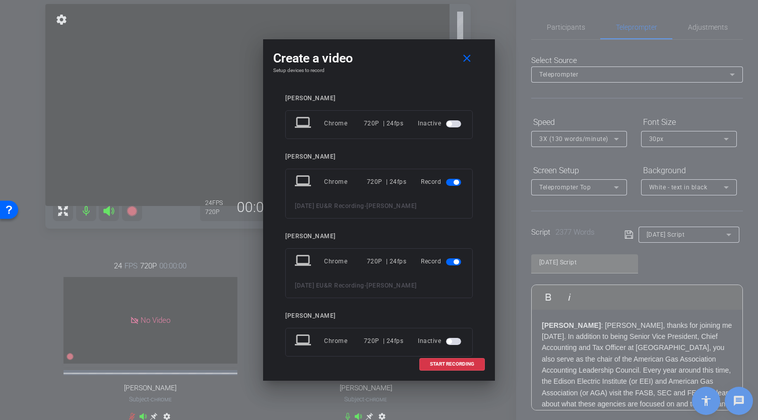
scroll to position [22, 0]
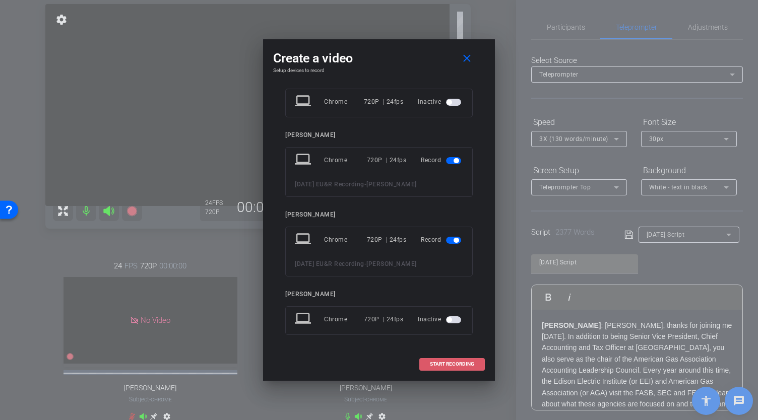
click at [439, 362] on span "START RECORDING" at bounding box center [452, 364] width 44 height 5
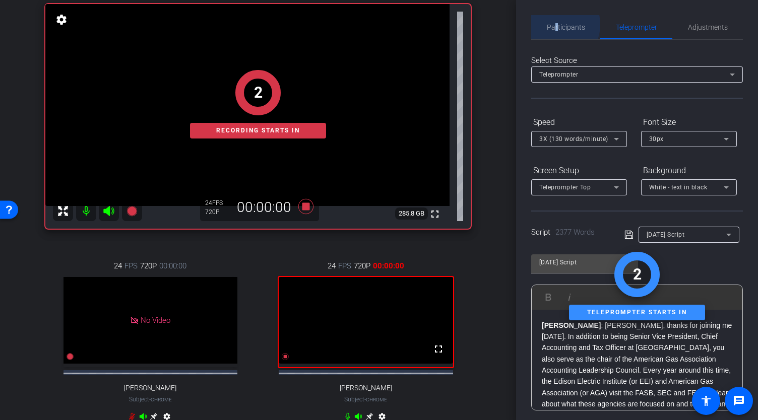
click at [555, 25] on span "Participants" at bounding box center [566, 27] width 38 height 7
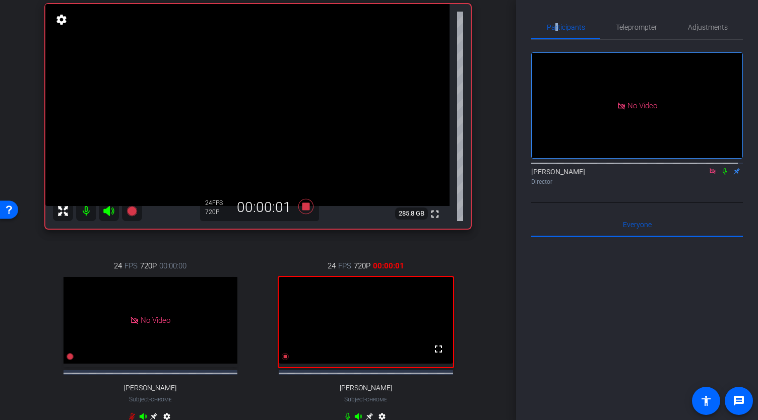
click at [720, 168] on icon at bounding box center [724, 171] width 8 height 7
click at [631, 30] on span "Teleprompter" at bounding box center [636, 27] width 41 height 7
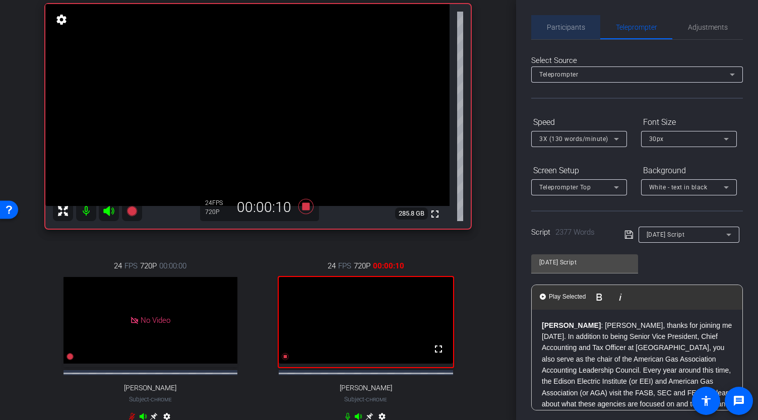
click at [568, 26] on span "Participants" at bounding box center [566, 27] width 38 height 7
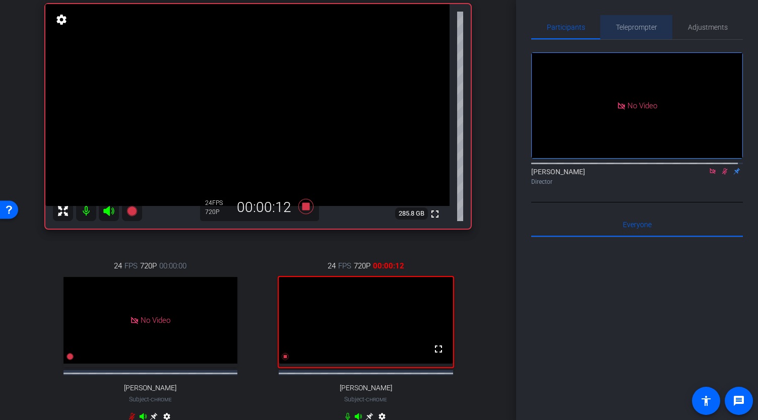
click at [645, 28] on span "Teleprompter" at bounding box center [636, 27] width 41 height 7
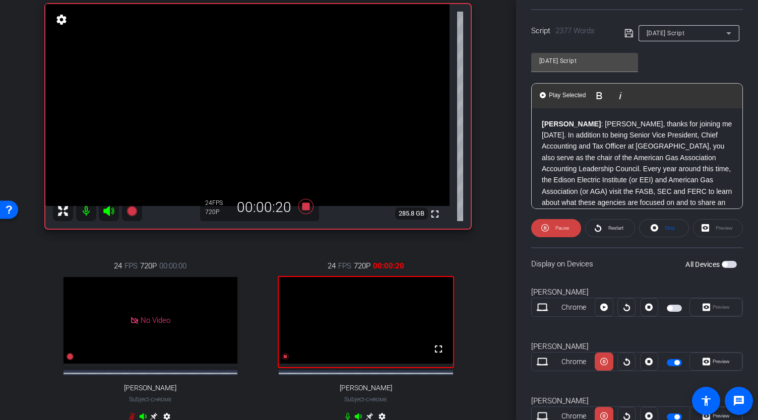
scroll to position [238, 0]
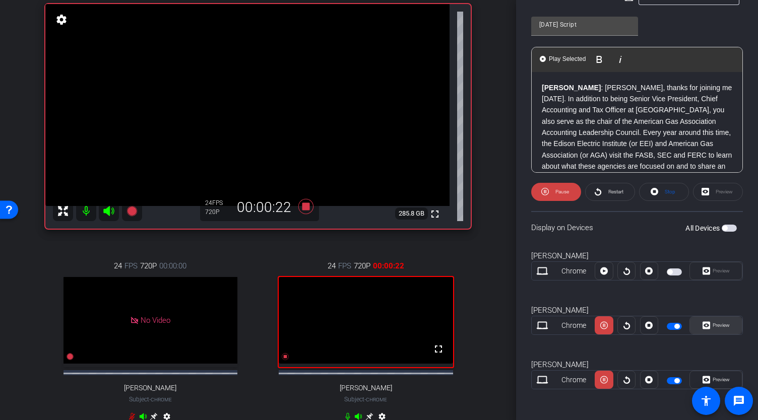
click at [718, 327] on span "Preview" at bounding box center [720, 325] width 20 height 14
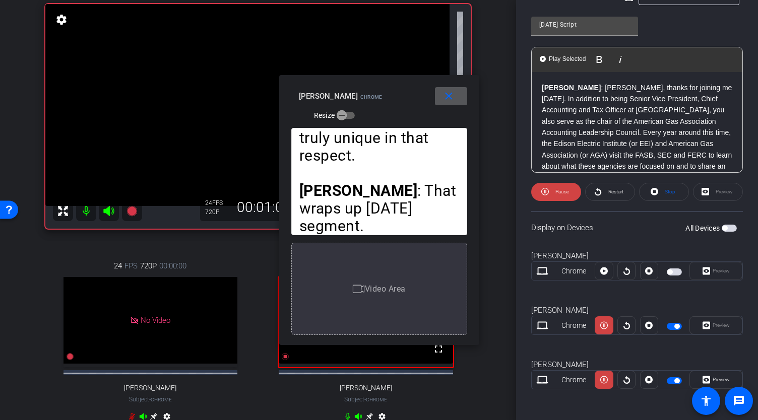
click at [449, 97] on mat-icon "close" at bounding box center [448, 96] width 13 height 13
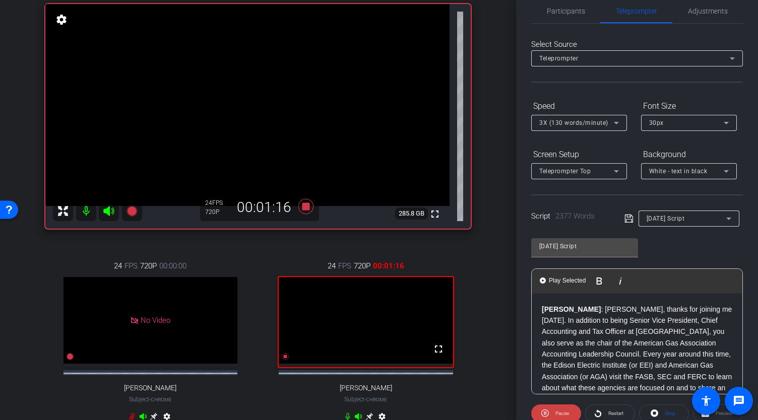
scroll to position [0, 0]
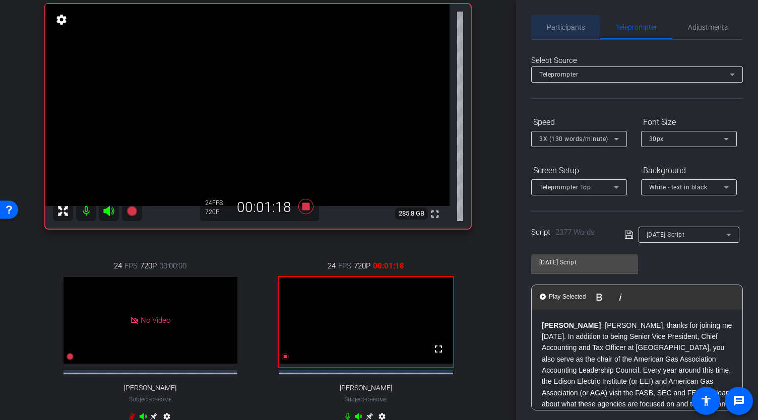
click at [561, 28] on span "Participants" at bounding box center [566, 27] width 38 height 7
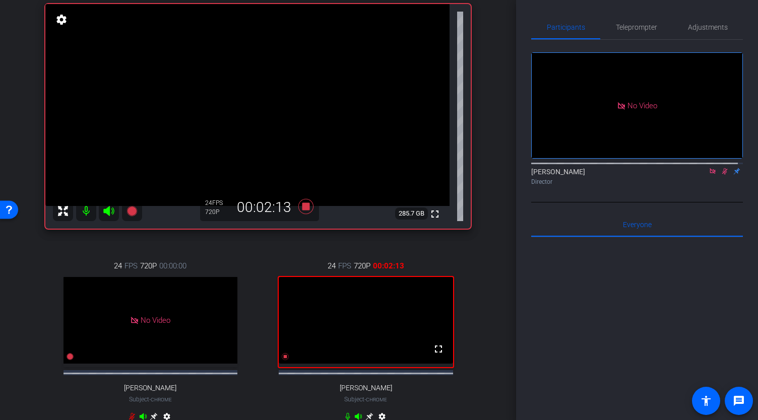
click at [720, 168] on icon at bounding box center [724, 171] width 8 height 7
click at [722, 168] on icon at bounding box center [724, 171] width 4 height 7
click at [308, 212] on icon at bounding box center [306, 206] width 24 height 18
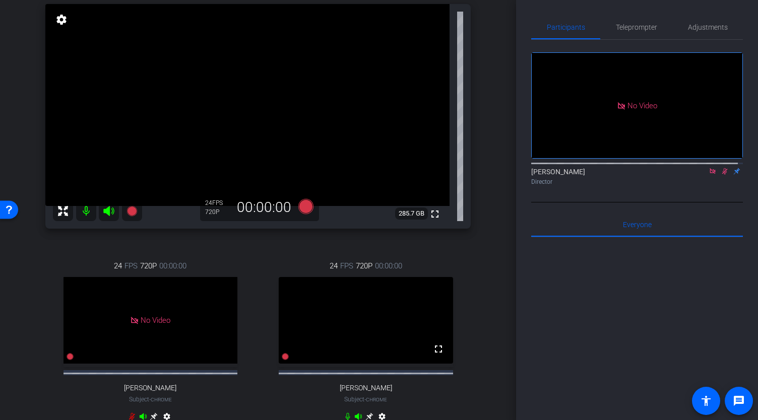
click at [718, 167] on mat-icon at bounding box center [724, 171] width 12 height 9
click at [722, 168] on icon at bounding box center [724, 171] width 4 height 7
drag, startPoint x: 720, startPoint y: 141, endPoint x: 725, endPoint y: 146, distance: 6.8
click at [722, 167] on div "[PERSON_NAME] Director" at bounding box center [637, 177] width 212 height 20
click at [720, 168] on icon at bounding box center [724, 171] width 8 height 7
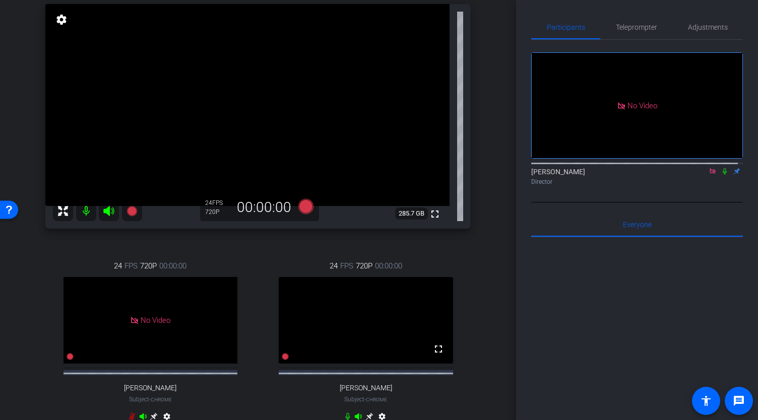
click at [720, 168] on icon at bounding box center [724, 171] width 8 height 7
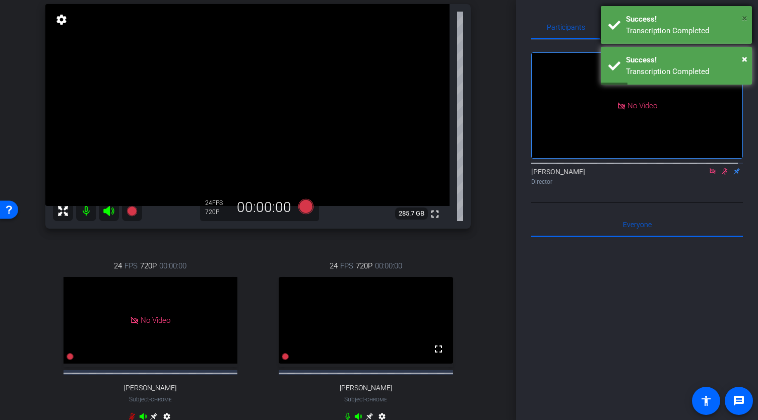
click at [741, 20] on span "×" at bounding box center [744, 18] width 6 height 12
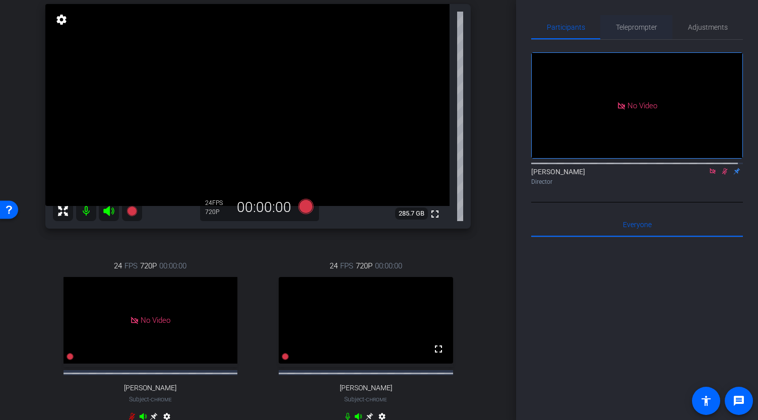
click at [645, 28] on span "Teleprompter" at bounding box center [636, 27] width 41 height 7
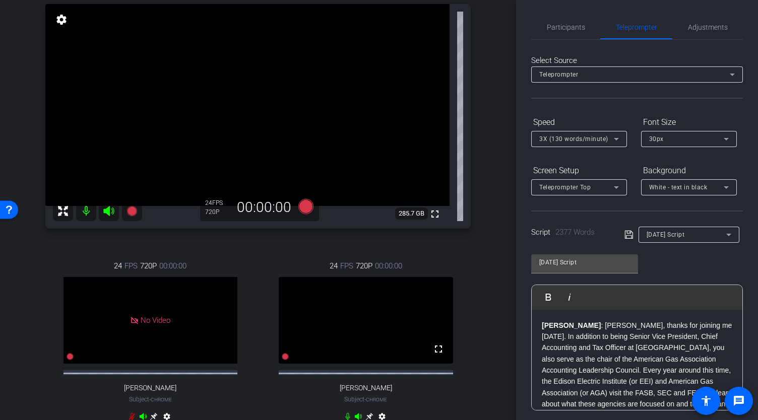
click at [612, 139] on icon at bounding box center [616, 139] width 12 height 12
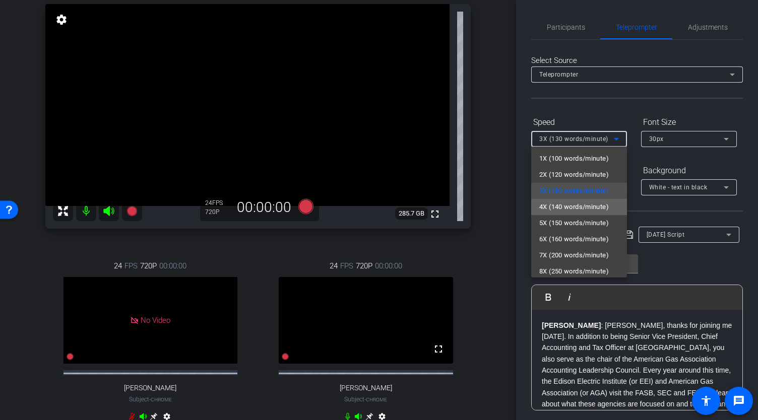
click at [588, 210] on span "4X (140 words/minute)" at bounding box center [574, 207] width 70 height 12
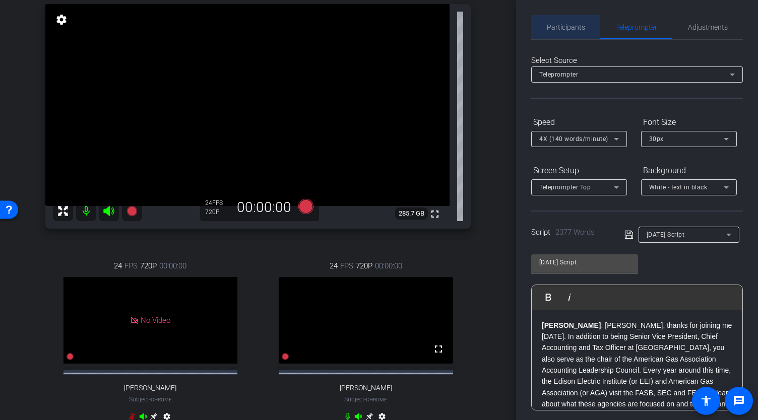
click at [566, 26] on span "Participants" at bounding box center [566, 27] width 38 height 7
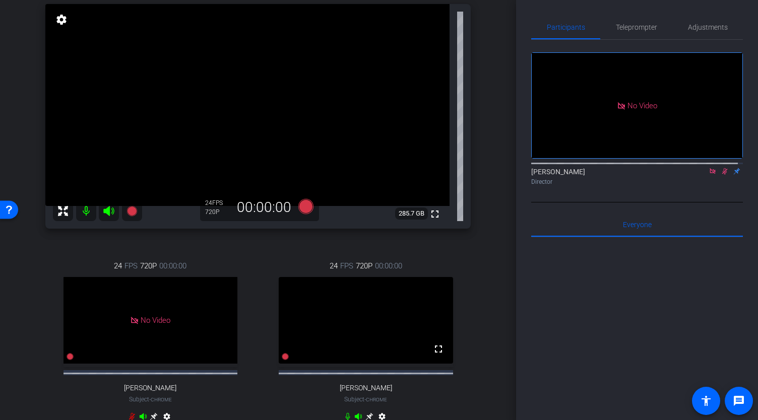
click at [720, 168] on icon at bounding box center [724, 171] width 8 height 7
click at [629, 30] on span "Teleprompter" at bounding box center [636, 27] width 41 height 7
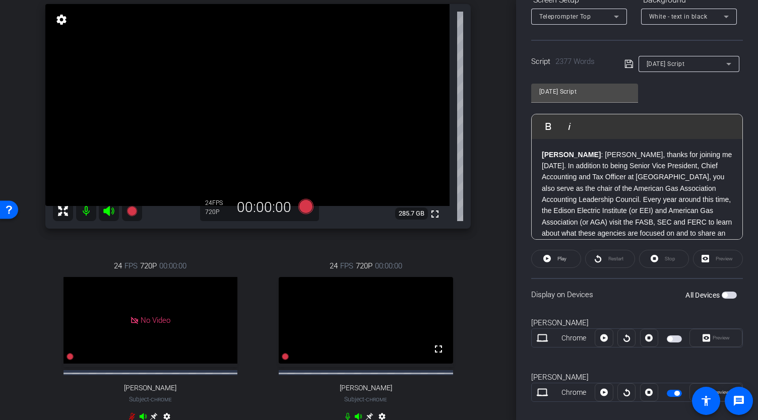
scroll to position [201, 0]
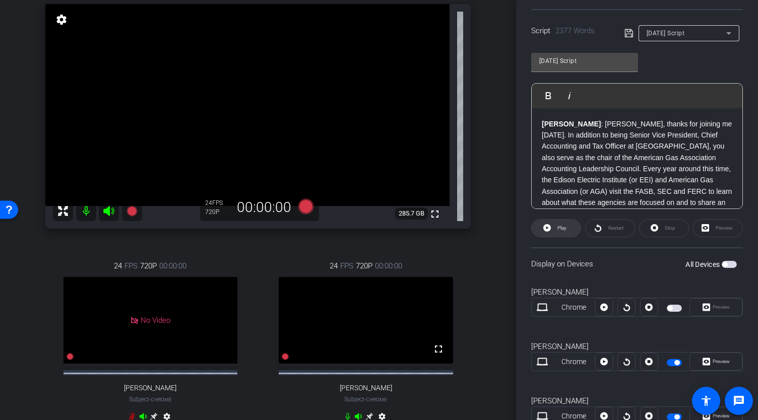
click at [555, 229] on span "Play" at bounding box center [561, 228] width 12 height 14
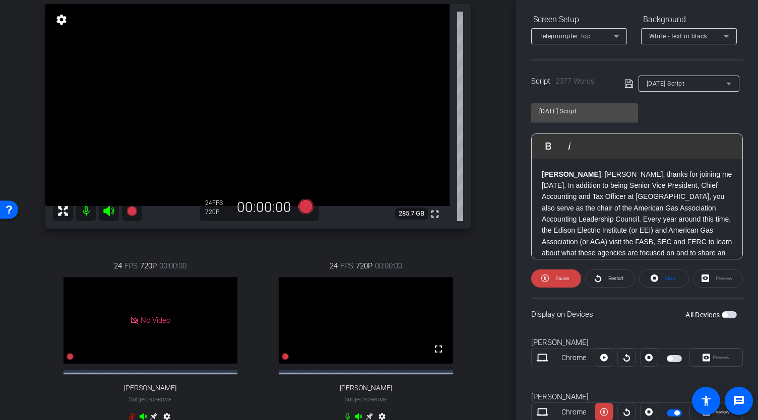
scroll to position [0, 0]
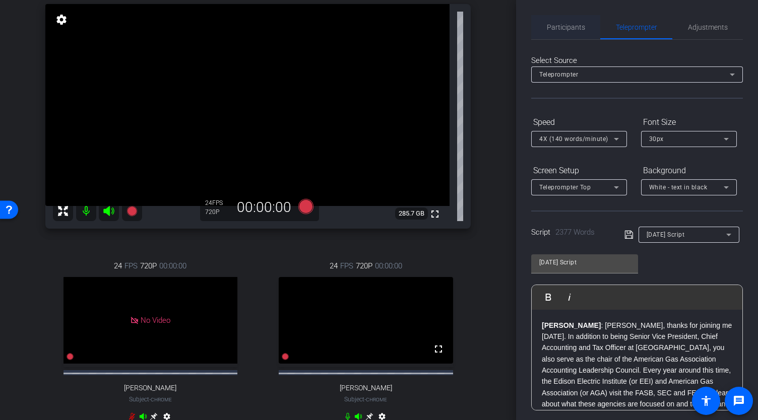
click at [567, 30] on span "Participants" at bounding box center [566, 27] width 38 height 7
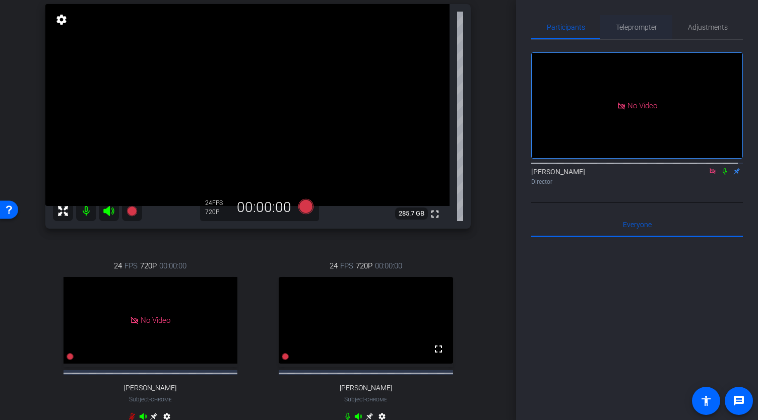
click at [647, 27] on span "Teleprompter" at bounding box center [636, 27] width 41 height 7
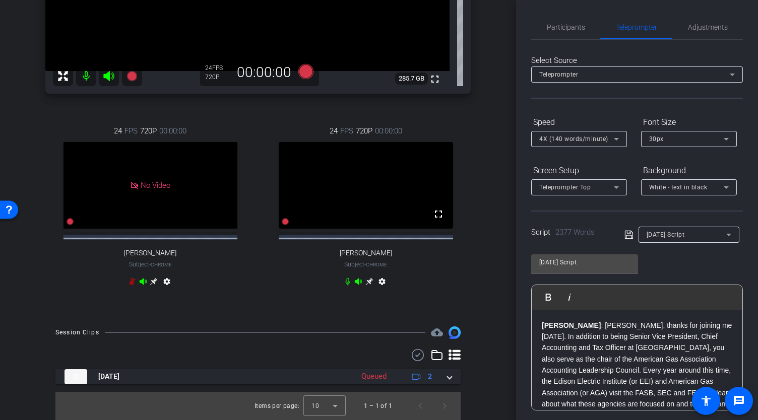
scroll to position [254, 0]
click at [562, 27] on span "Participants" at bounding box center [566, 27] width 38 height 7
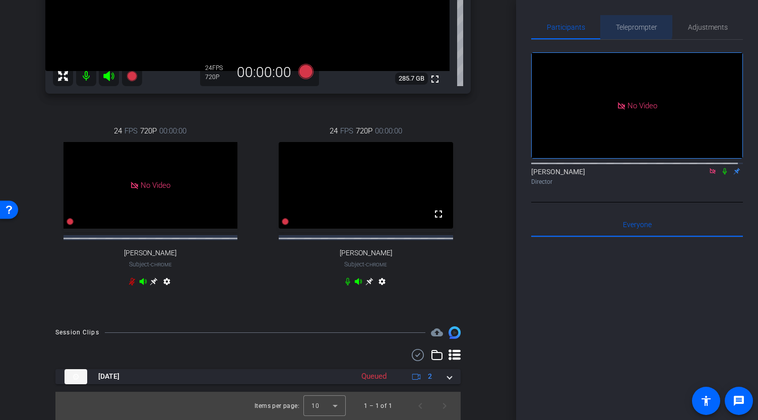
click at [619, 24] on span "Teleprompter" at bounding box center [636, 27] width 41 height 7
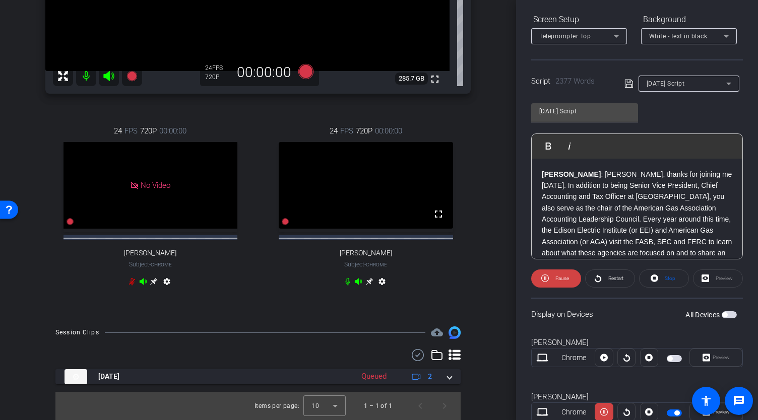
scroll to position [238, 0]
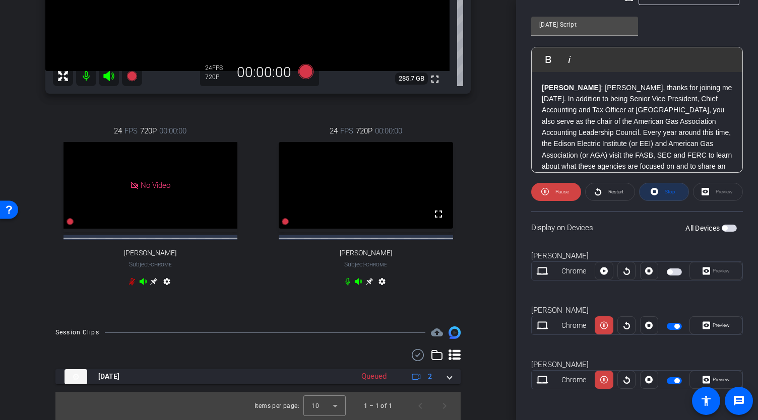
click at [656, 192] on span at bounding box center [663, 192] width 49 height 24
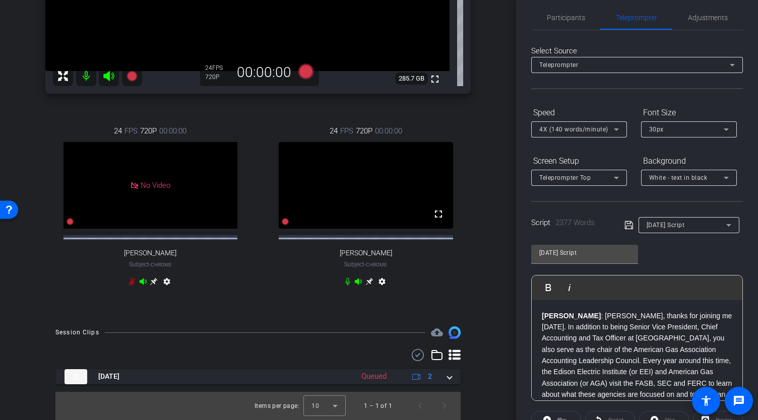
scroll to position [0, 0]
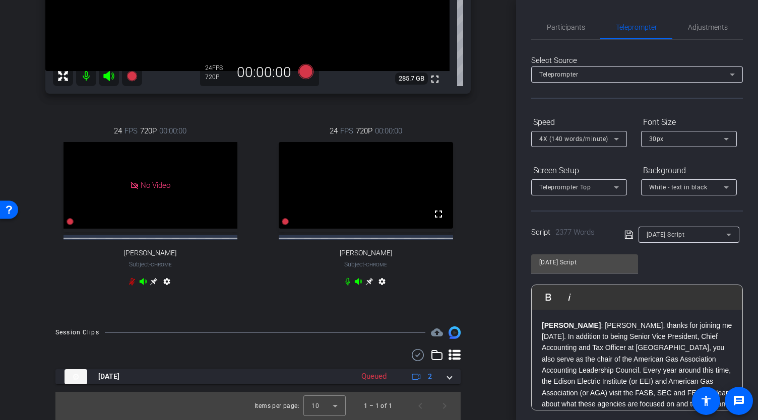
click at [593, 140] on span "4X (140 words/minute)" at bounding box center [573, 138] width 69 height 7
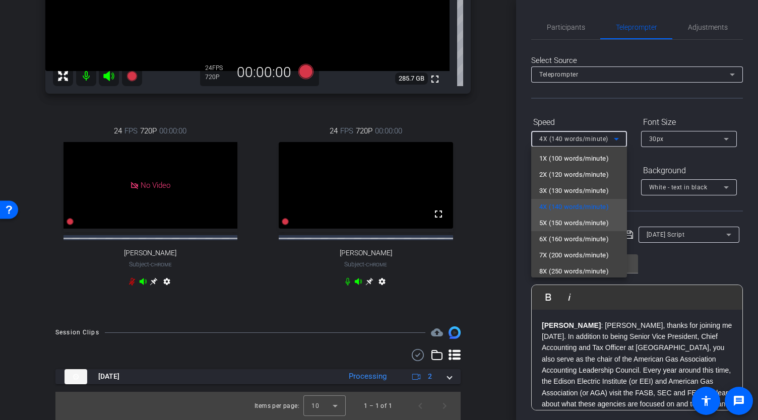
click at [572, 221] on span "5X (150 words/minute)" at bounding box center [574, 223] width 70 height 12
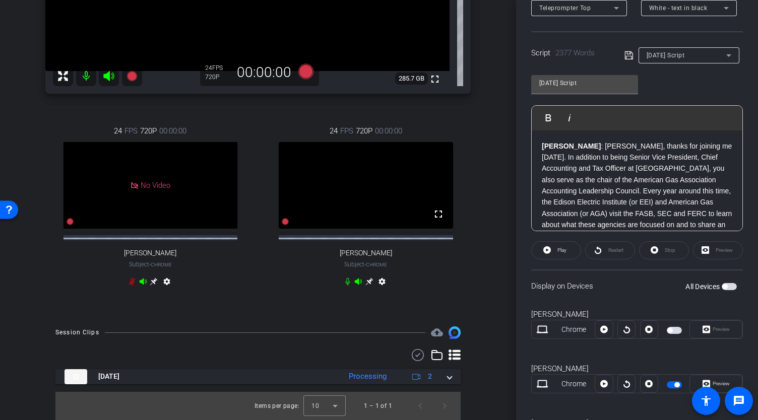
scroll to position [201, 0]
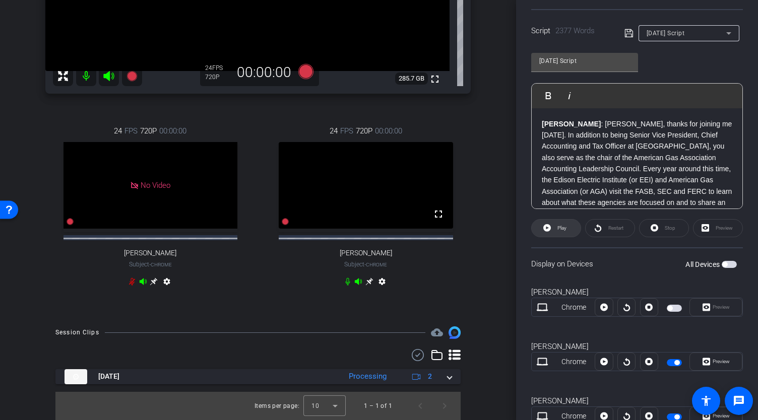
click at [558, 229] on span "Play" at bounding box center [561, 228] width 9 height 6
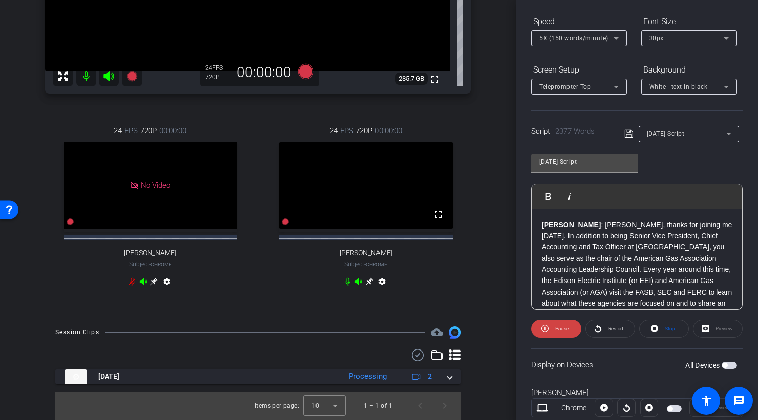
scroll to position [0, 0]
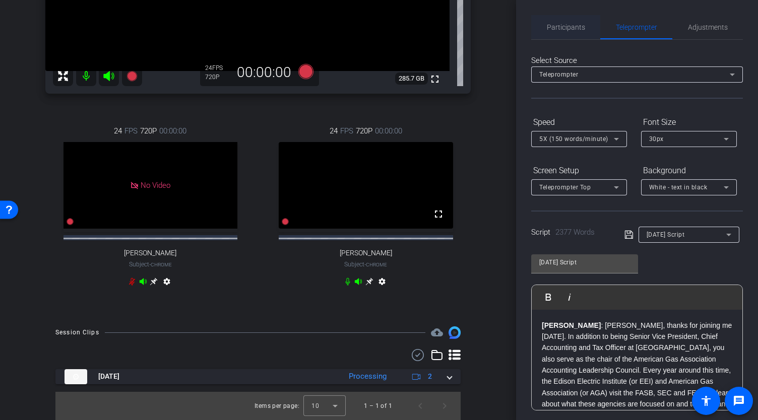
click at [557, 21] on span "Participants" at bounding box center [566, 27] width 38 height 24
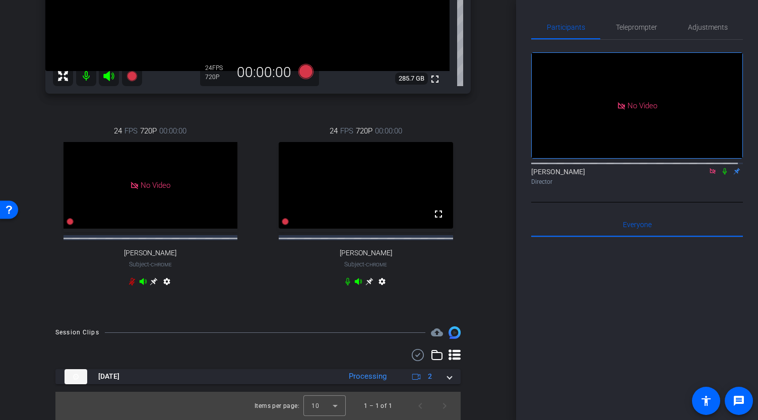
click at [719, 167] on mat-icon at bounding box center [724, 171] width 12 height 9
click at [720, 168] on icon at bounding box center [724, 171] width 8 height 7
click at [631, 24] on span "Teleprompter" at bounding box center [636, 27] width 41 height 7
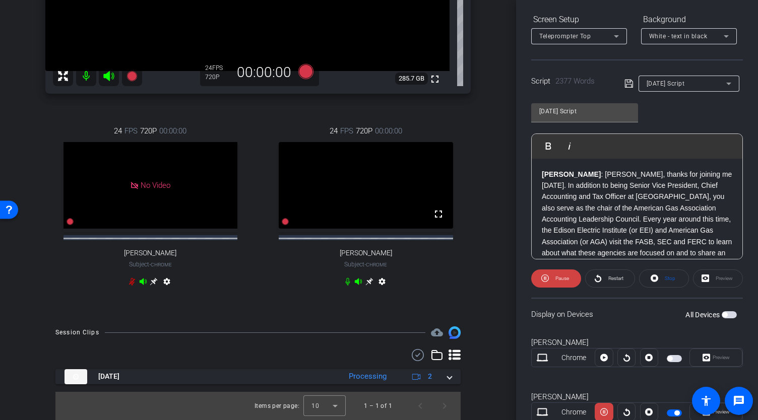
scroll to position [238, 0]
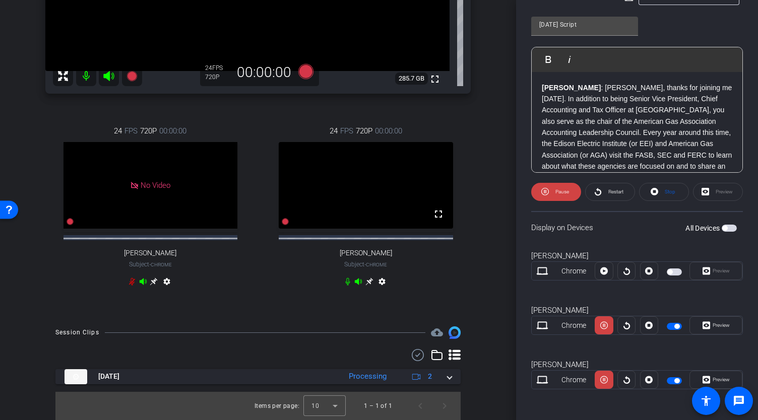
click at [719, 326] on span "Preview" at bounding box center [720, 325] width 17 height 6
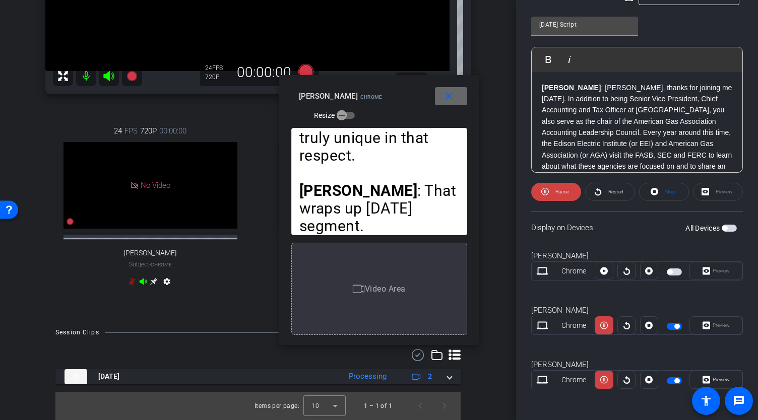
click at [450, 99] on mat-icon "close" at bounding box center [448, 96] width 13 height 13
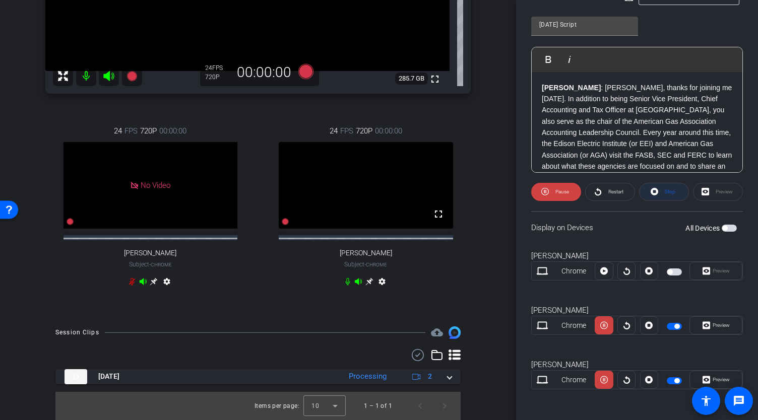
click at [645, 192] on span at bounding box center [663, 192] width 49 height 24
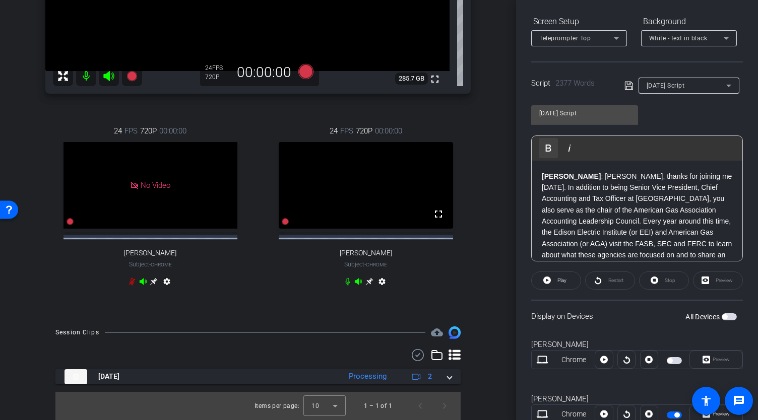
scroll to position [36, 0]
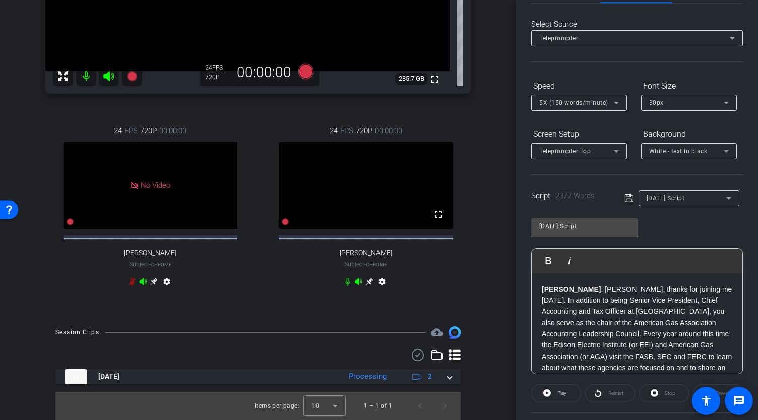
click at [582, 101] on span "5X (150 words/minute)" at bounding box center [573, 102] width 69 height 7
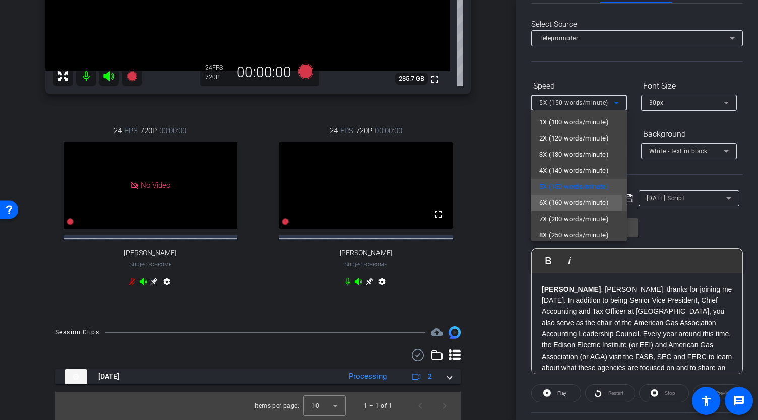
click at [562, 203] on span "6X (160 words/minute)" at bounding box center [574, 203] width 70 height 12
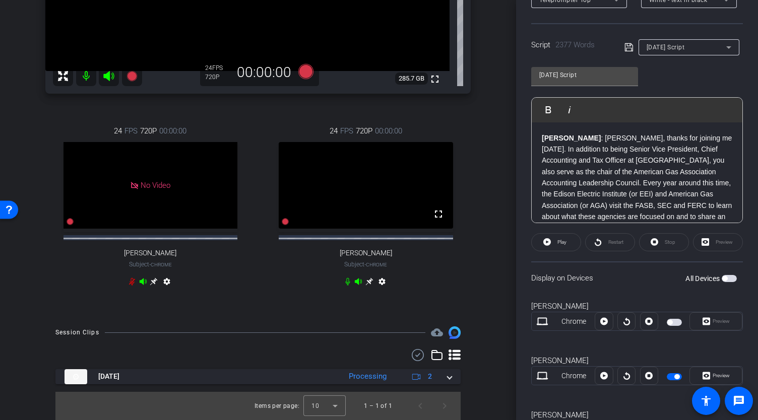
scroll to position [238, 0]
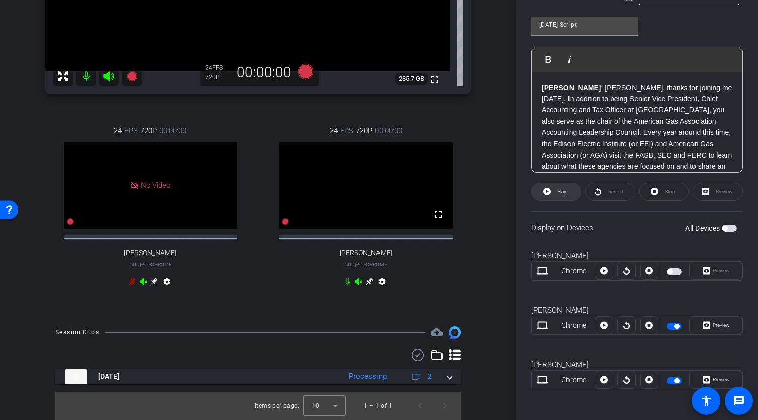
click at [553, 196] on span at bounding box center [555, 192] width 49 height 24
click at [710, 321] on span "Preview" at bounding box center [720, 325] width 20 height 14
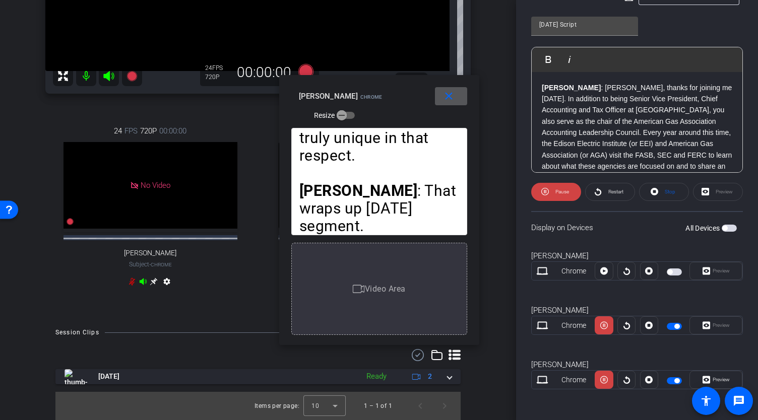
click at [454, 100] on mat-icon "close" at bounding box center [448, 96] width 13 height 13
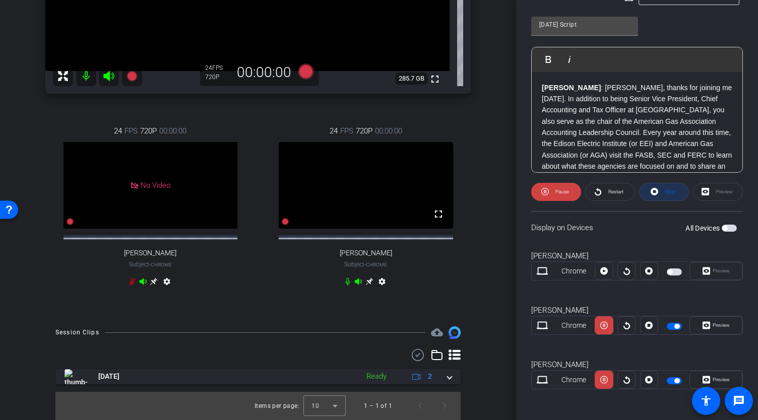
click at [664, 195] on span "Stop" at bounding box center [668, 192] width 13 height 14
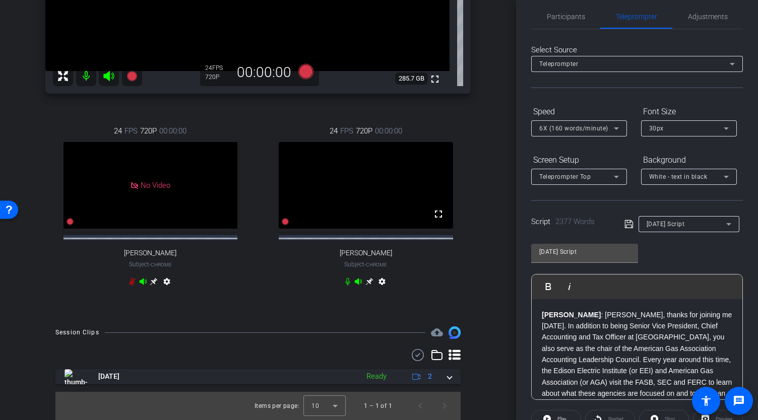
scroll to position [0, 0]
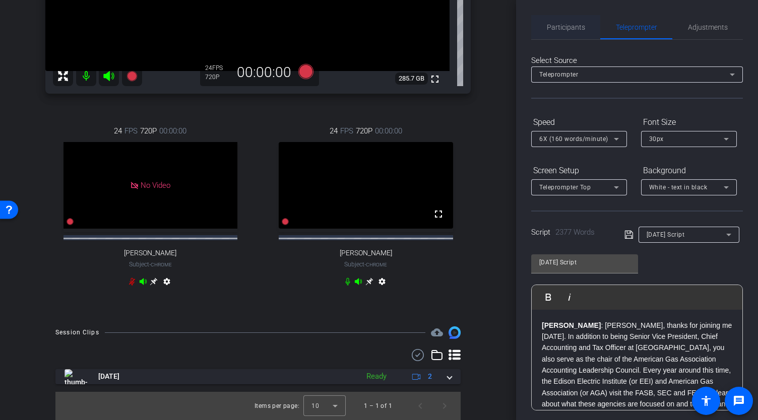
click at [551, 25] on span "Participants" at bounding box center [566, 27] width 38 height 7
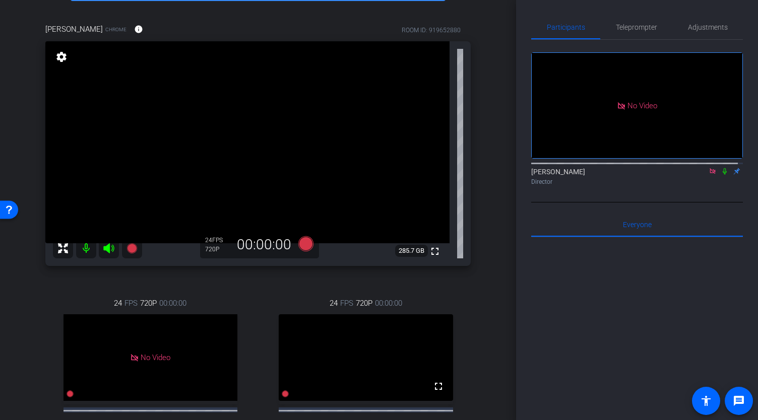
scroll to position [3, 0]
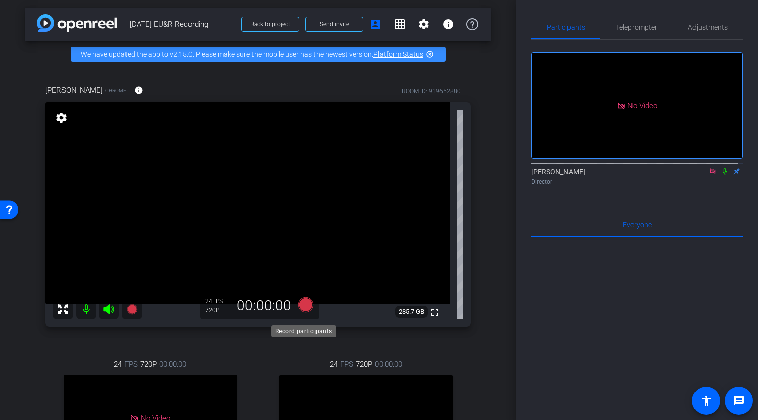
click at [303, 312] on icon at bounding box center [305, 304] width 15 height 15
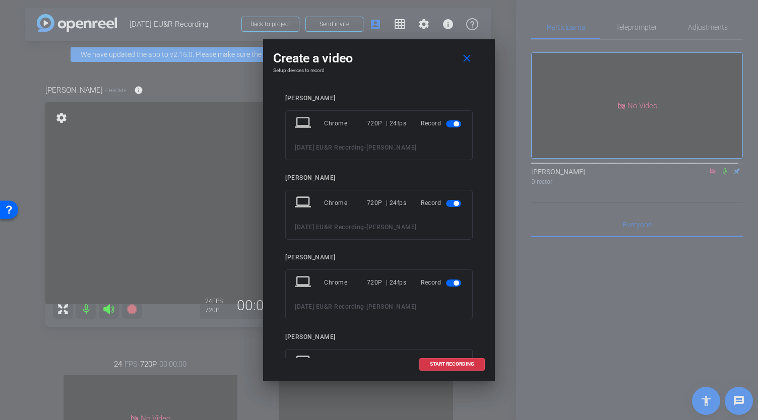
click at [453, 122] on span "button" at bounding box center [455, 123] width 5 height 5
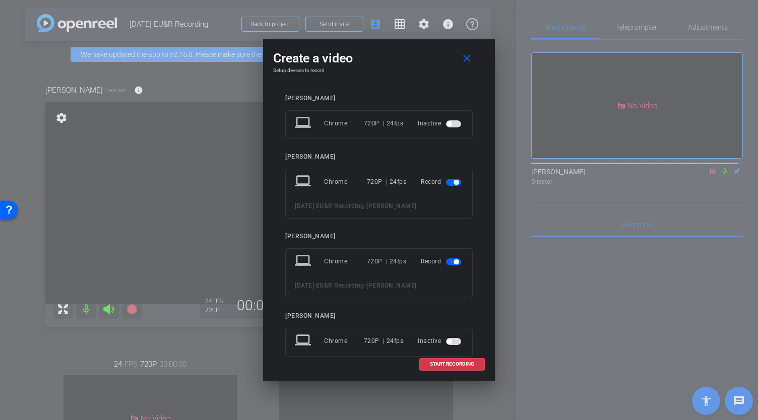
scroll to position [22, 0]
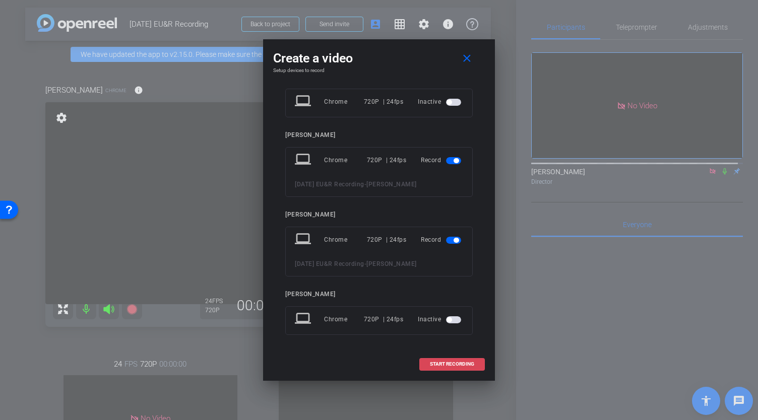
click at [458, 364] on span "START RECORDING" at bounding box center [452, 364] width 44 height 5
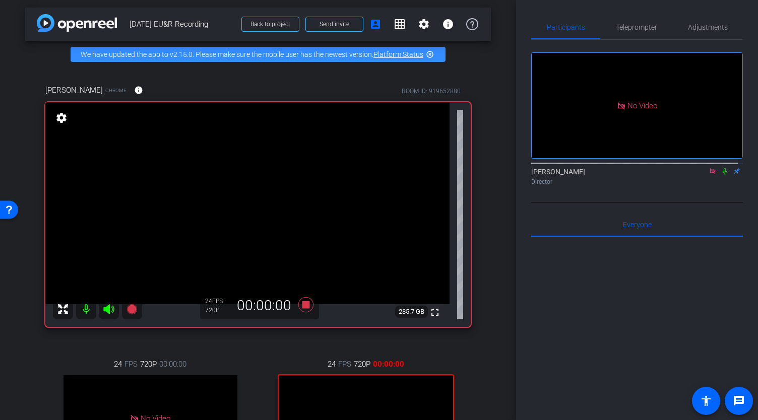
click at [722, 168] on icon at bounding box center [724, 171] width 4 height 7
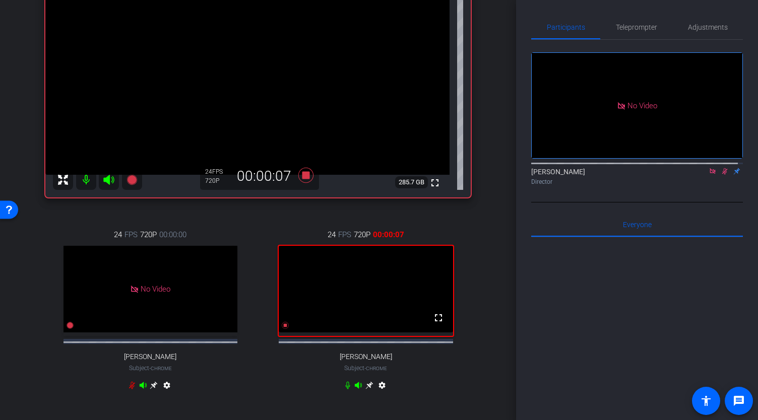
scroll to position [154, 0]
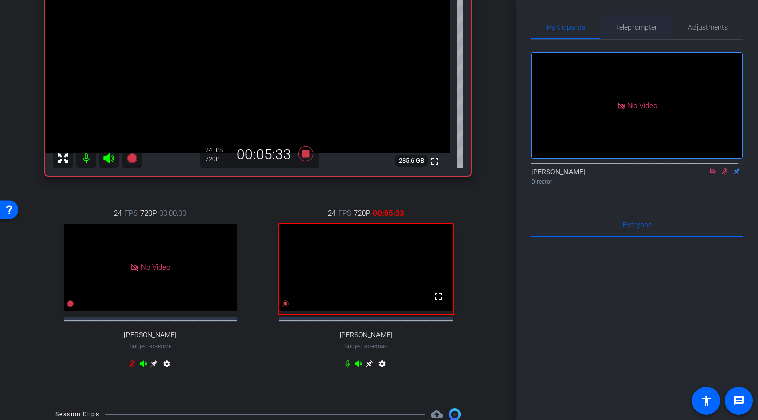
click at [621, 31] on span "Teleprompter" at bounding box center [636, 27] width 41 height 7
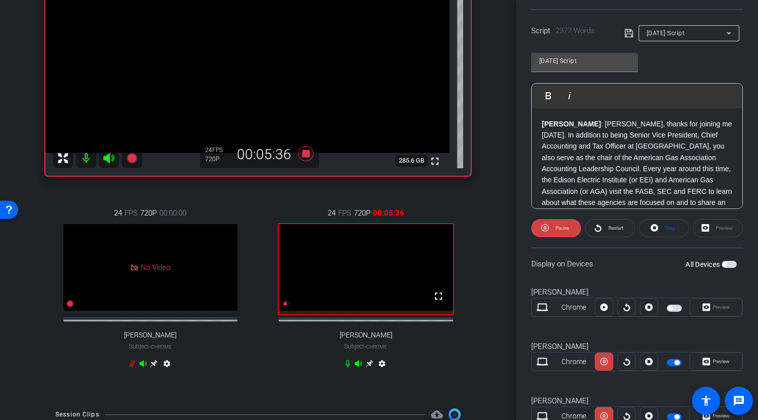
scroll to position [238, 0]
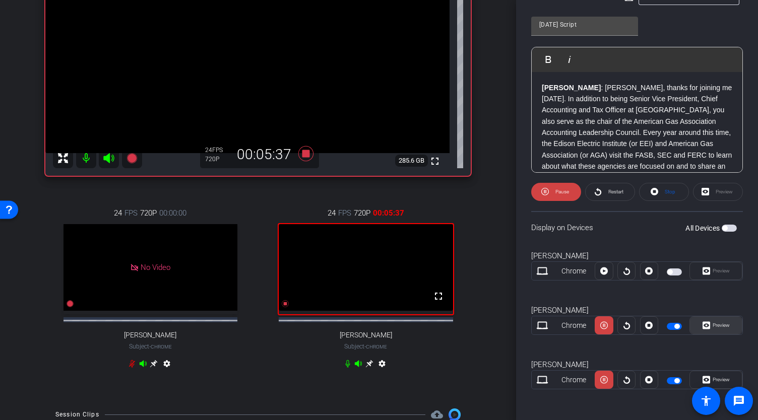
click at [723, 327] on span "Preview" at bounding box center [720, 325] width 17 height 6
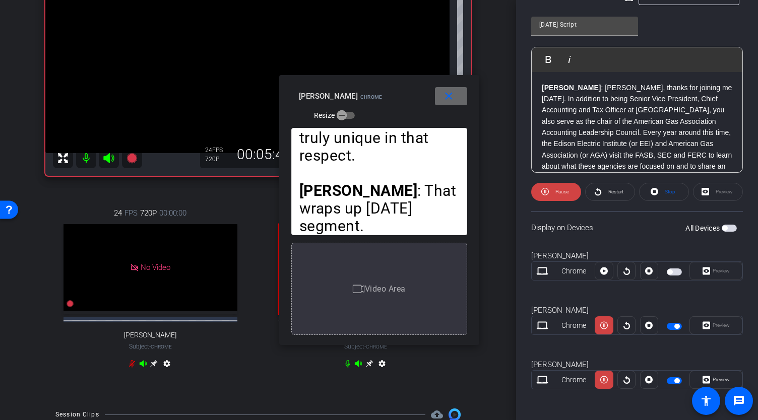
click at [459, 97] on span at bounding box center [451, 96] width 32 height 24
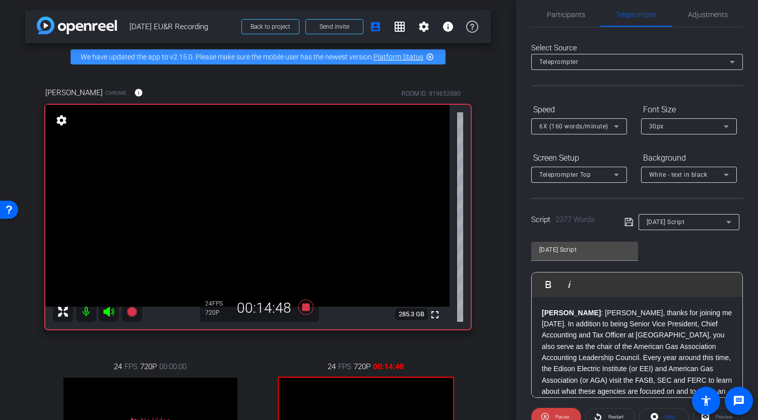
scroll to position [0, 0]
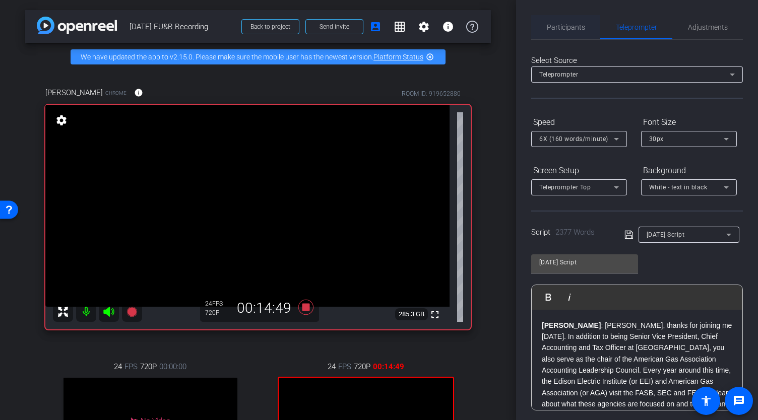
click at [561, 26] on span "Participants" at bounding box center [566, 27] width 38 height 7
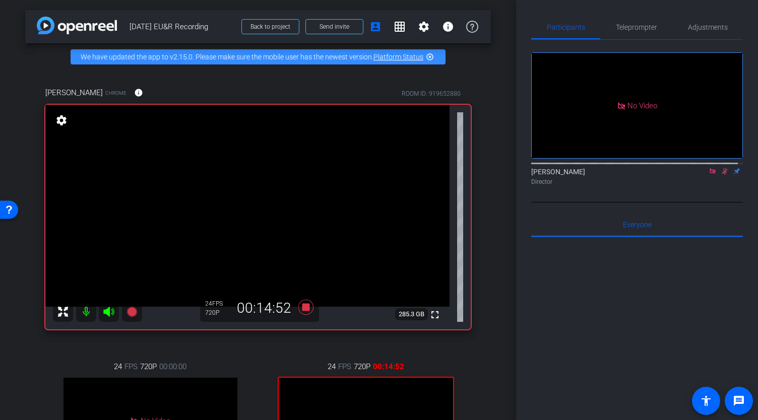
click at [722, 168] on icon at bounding box center [725, 171] width 6 height 7
click at [304, 314] on icon at bounding box center [305, 306] width 15 height 15
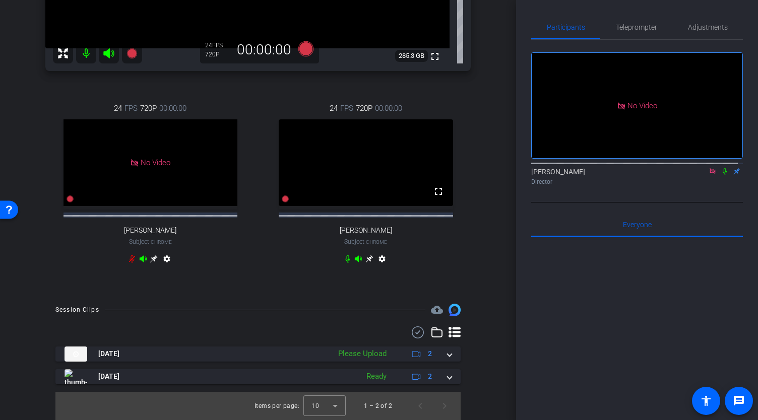
scroll to position [277, 0]
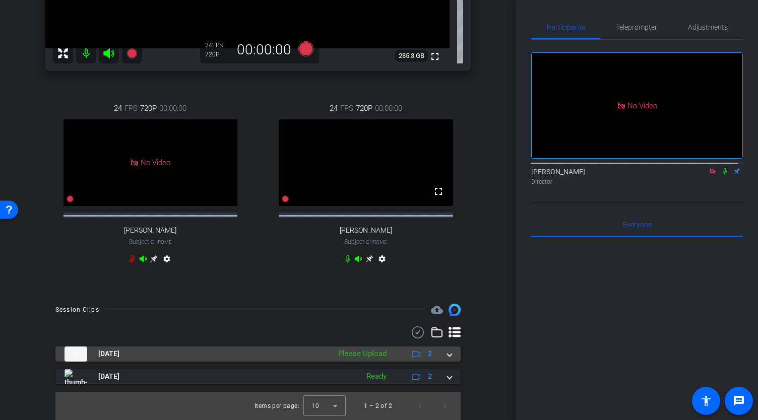
click at [447, 354] on span at bounding box center [449, 354] width 4 height 11
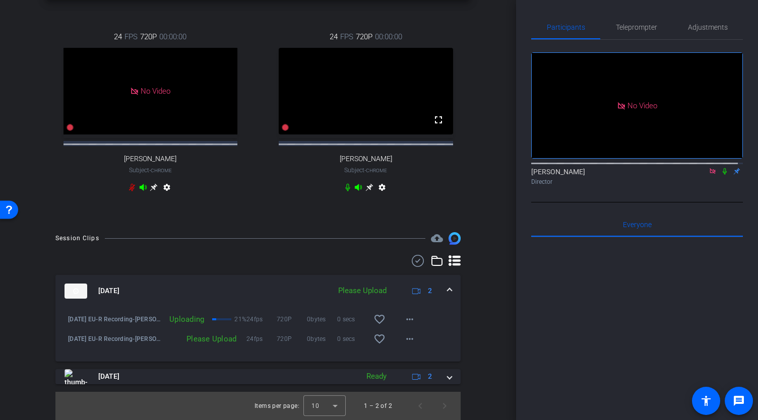
scroll to position [349, 0]
click at [720, 168] on icon at bounding box center [724, 171] width 8 height 7
click at [722, 168] on icon at bounding box center [725, 171] width 6 height 7
click at [720, 168] on icon at bounding box center [724, 171] width 8 height 7
click at [722, 168] on icon at bounding box center [725, 171] width 6 height 7
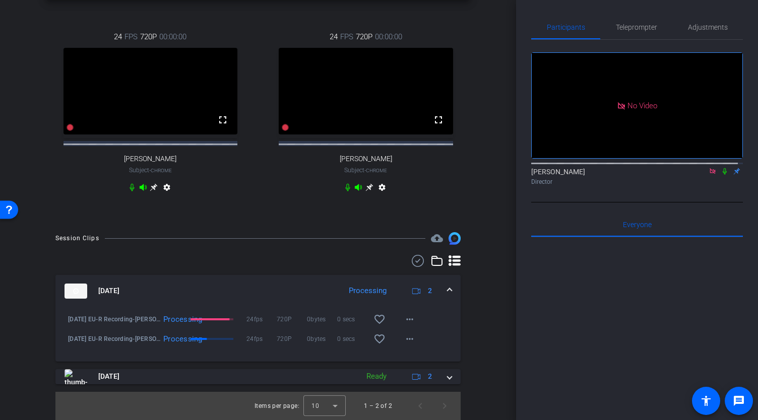
click at [720, 168] on icon at bounding box center [724, 171] width 8 height 7
click at [722, 168] on icon at bounding box center [725, 171] width 6 height 7
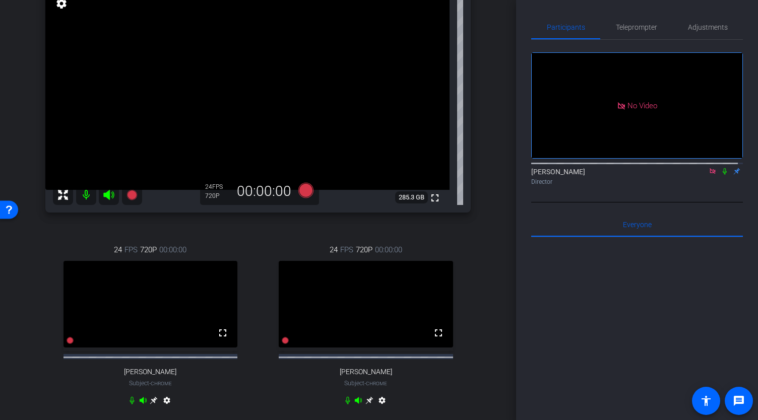
scroll to position [101, 0]
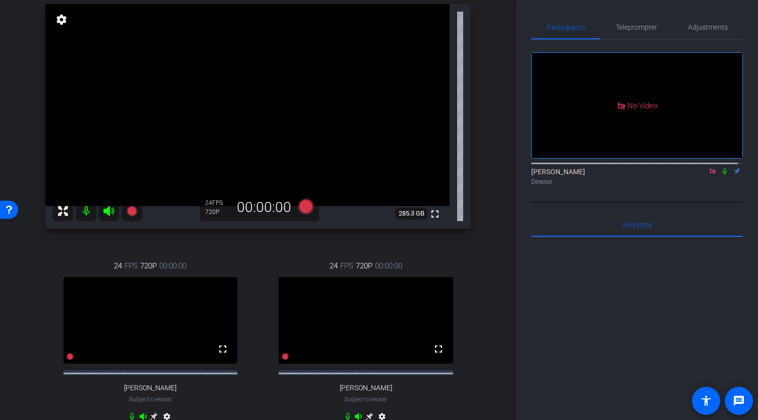
click at [720, 168] on icon at bounding box center [724, 171] width 8 height 7
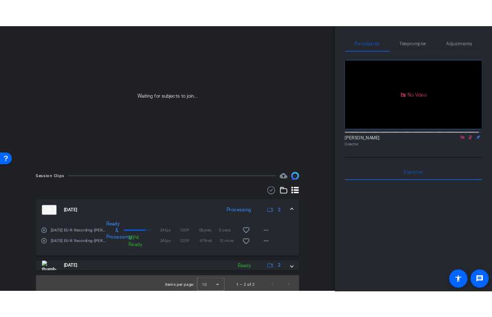
scroll to position [69, 0]
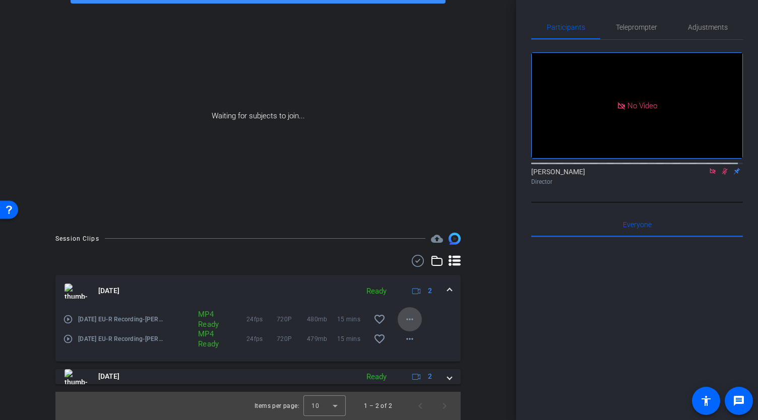
click at [411, 322] on span at bounding box center [409, 319] width 24 height 24
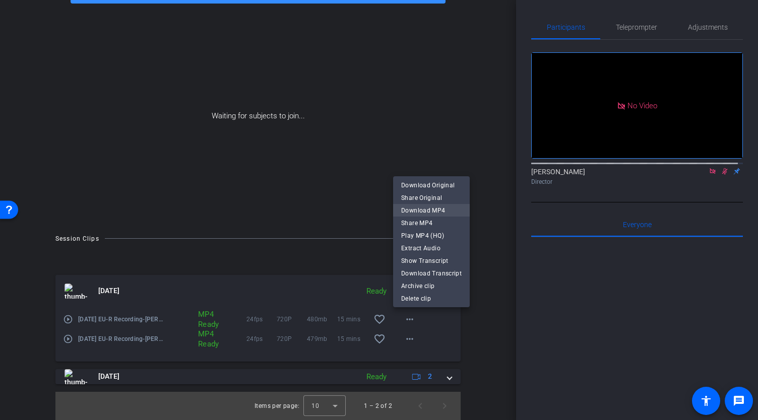
click at [433, 211] on span "Download MP4" at bounding box center [431, 211] width 60 height 12
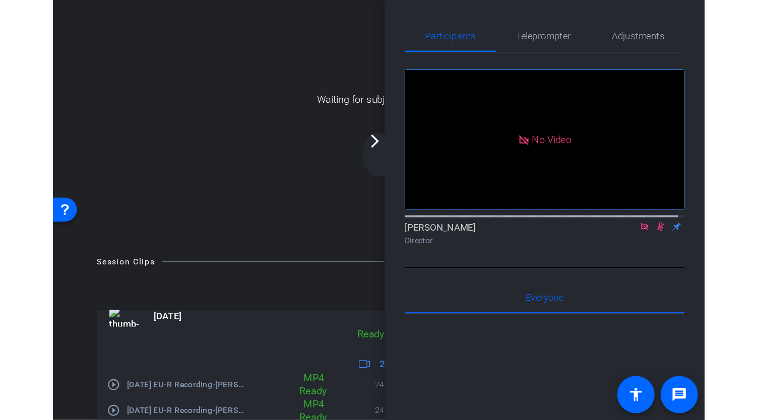
scroll to position [52, 0]
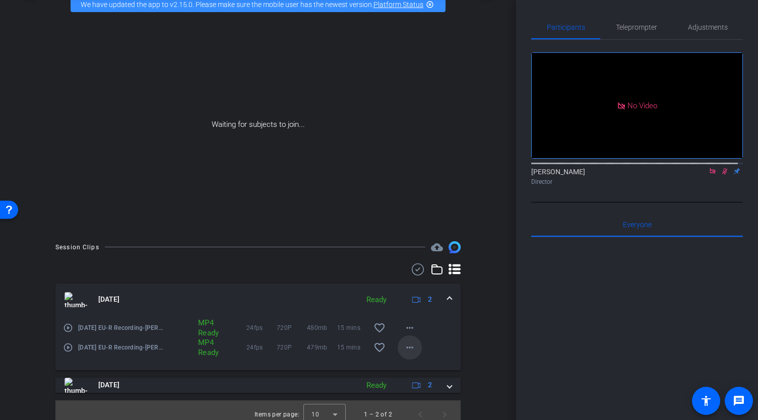
click at [403, 354] on mat-icon "more_horiz" at bounding box center [409, 348] width 12 height 12
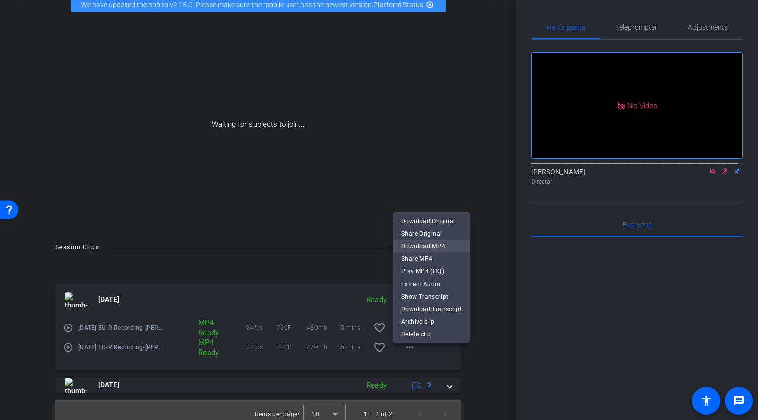
click at [432, 249] on span "Download MP4" at bounding box center [431, 246] width 60 height 12
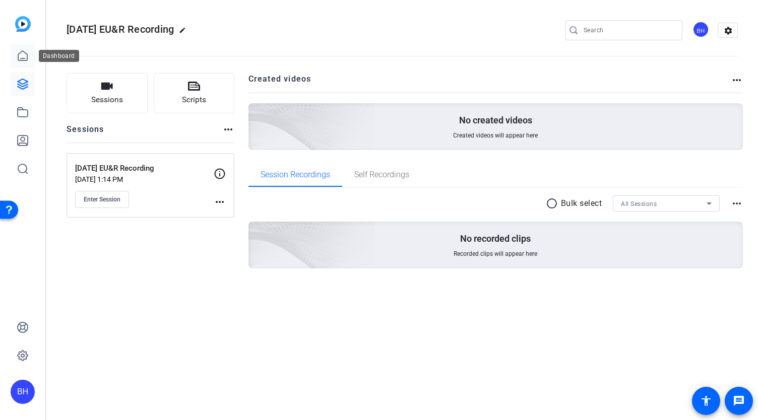
click at [27, 59] on icon at bounding box center [22, 56] width 9 height 10
